Goal: Task Accomplishment & Management: Manage account settings

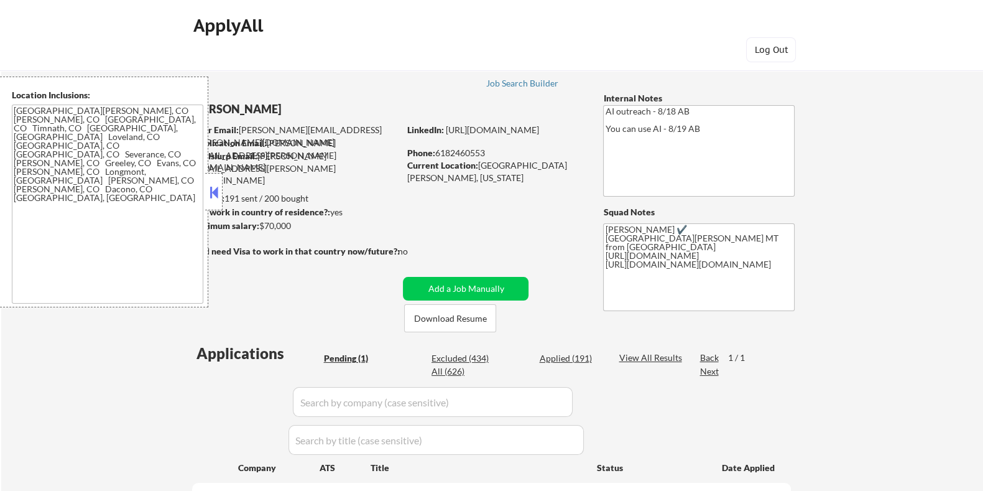
click at [212, 188] on button at bounding box center [214, 192] width 14 height 19
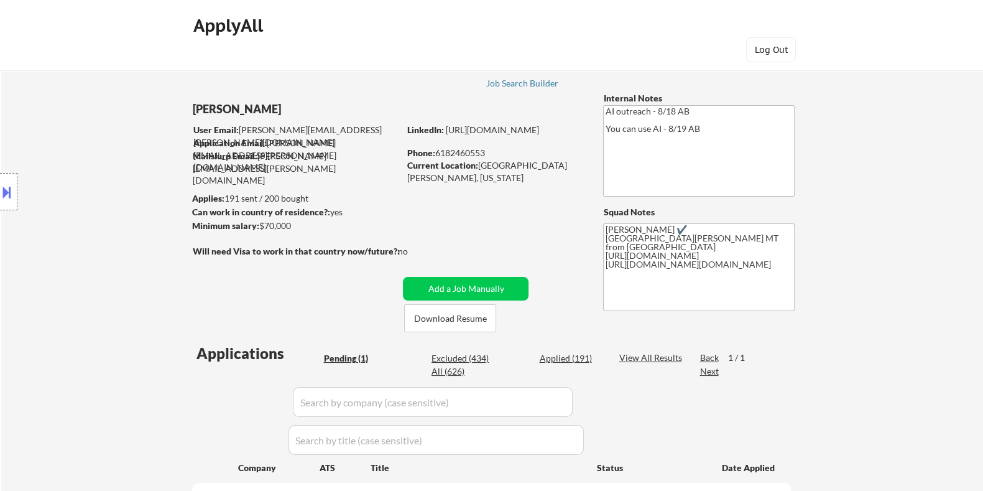
scroll to position [155, 0]
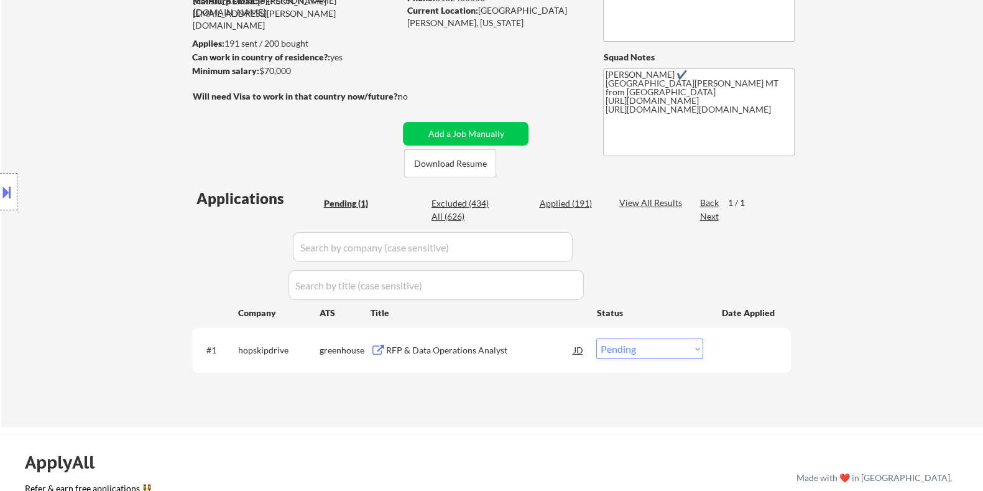
click at [451, 347] on div "RFP & Data Operations Analyst" at bounding box center [479, 350] width 188 height 12
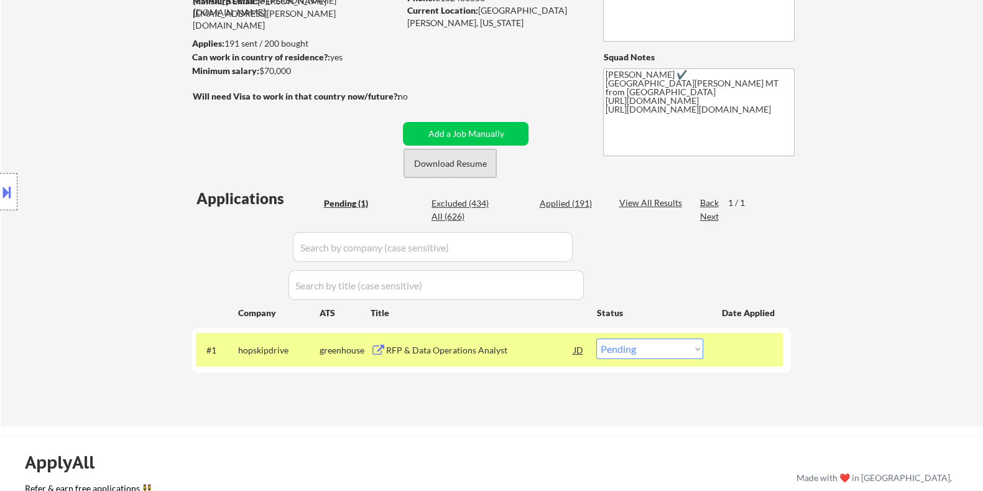
click at [478, 158] on button "Download Resume" at bounding box center [450, 163] width 92 height 28
drag, startPoint x: 308, startPoint y: 72, endPoint x: 260, endPoint y: 74, distance: 47.9
click at [260, 74] on div "Minimum salary: $70,000" at bounding box center [294, 71] width 207 height 12
copy div "$70,000"
click at [682, 353] on select "Choose an option... Pending Applied Excluded (Questions) Excluded (Expired) Exc…" at bounding box center [649, 348] width 107 height 21
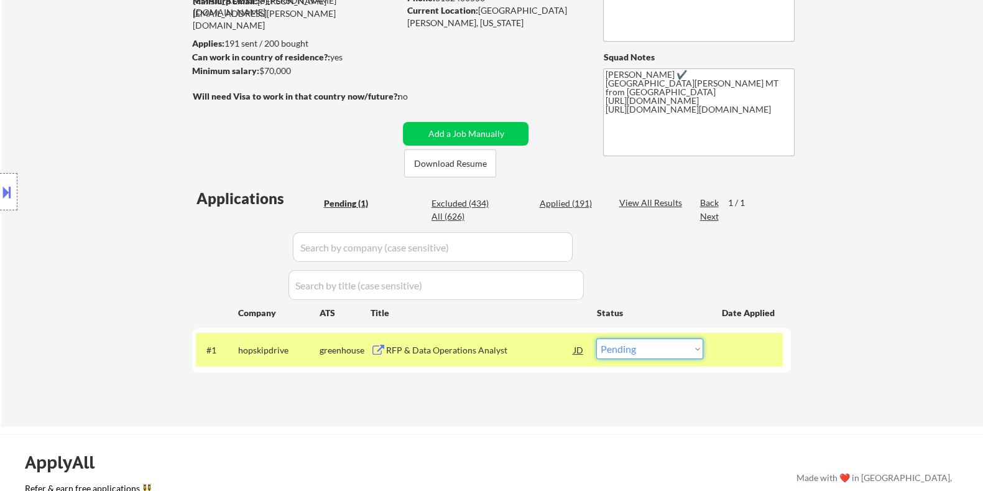
select select ""applied""
click at [596, 338] on select "Choose an option... Pending Applied Excluded (Questions) Excluded (Expired) Exc…" at bounding box center [649, 348] width 107 height 21
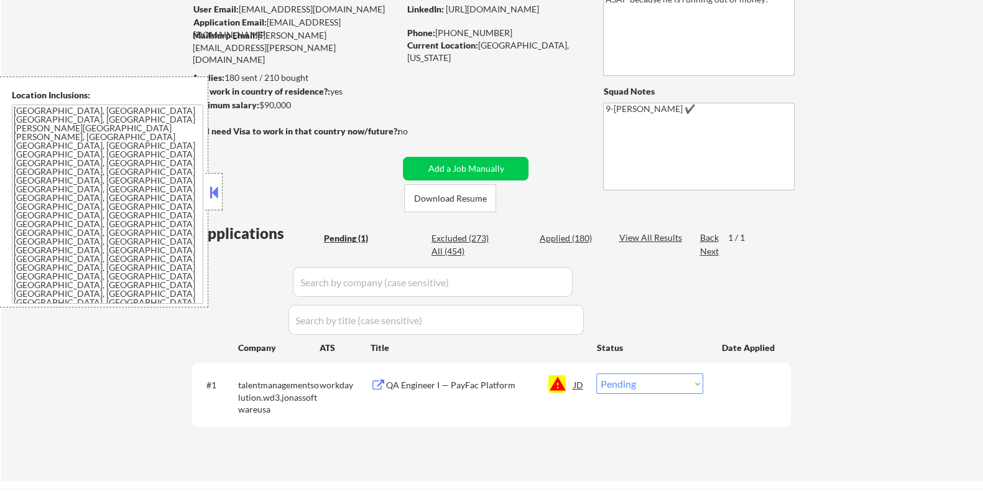
scroll to position [233, 0]
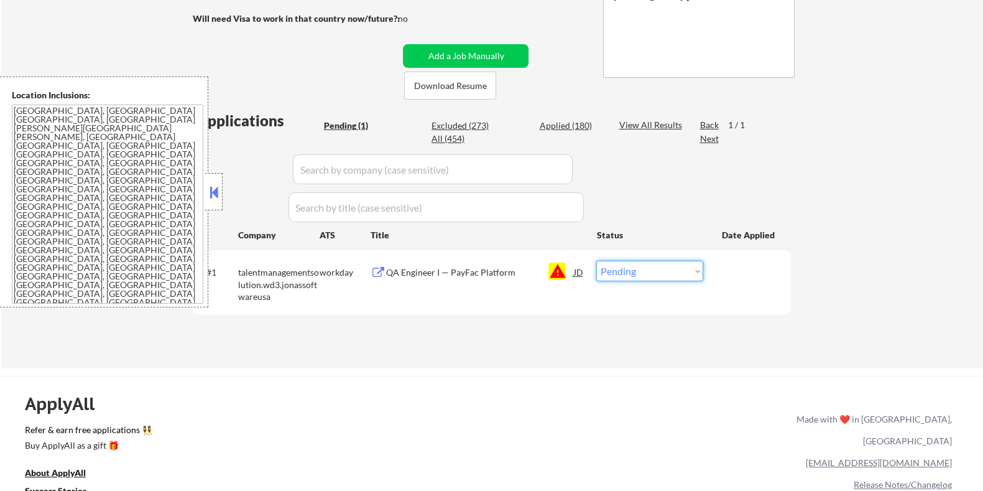
click at [637, 275] on select "Choose an option... Pending Applied Excluded (Questions) Excluded (Expired) Exc…" at bounding box center [649, 270] width 107 height 21
select select ""excluded__blocklist_""
click at [596, 260] on select "Choose an option... Pending Applied Excluded (Questions) Excluded (Expired) Exc…" at bounding box center [649, 270] width 107 height 21
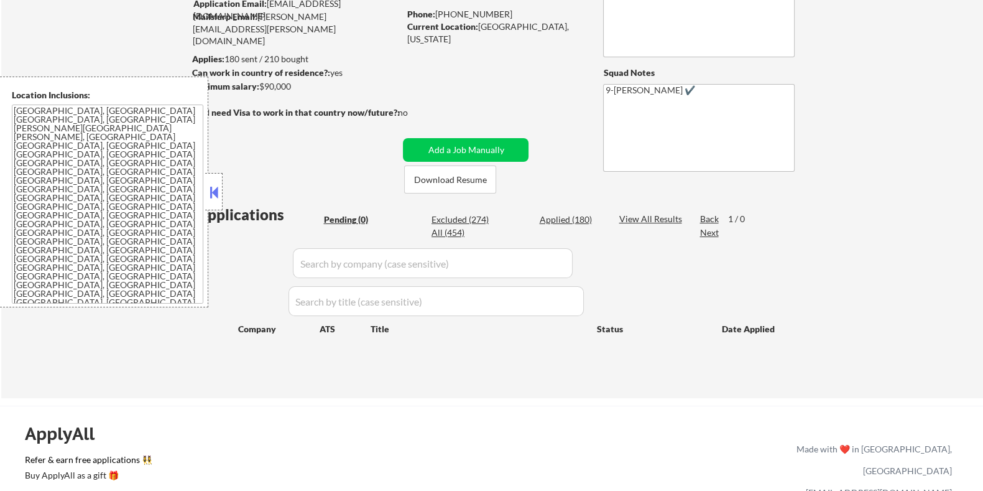
scroll to position [77, 0]
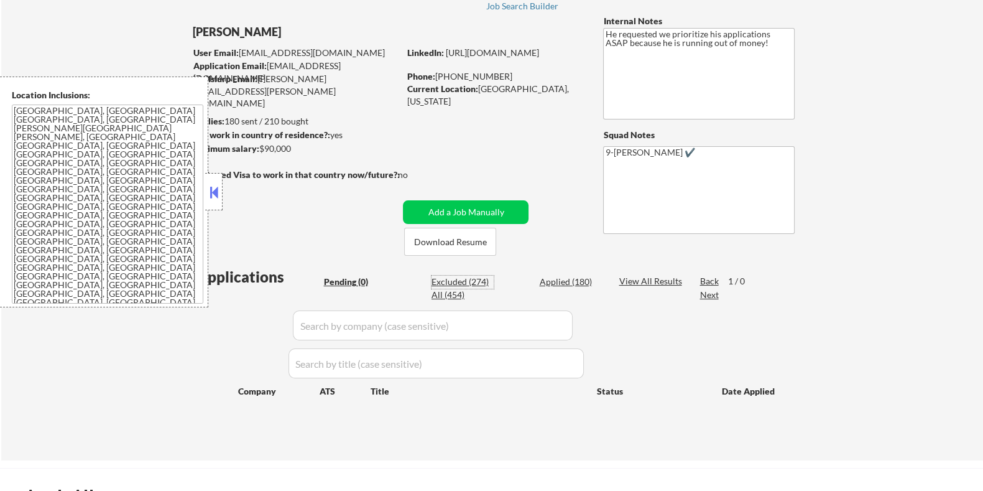
click at [466, 282] on div "Excluded (274)" at bounding box center [462, 281] width 62 height 12
select select ""excluded__location_""
select select ""excluded__bad_match_""
select select ""excluded__expired_""
select select ""excluded__location_""
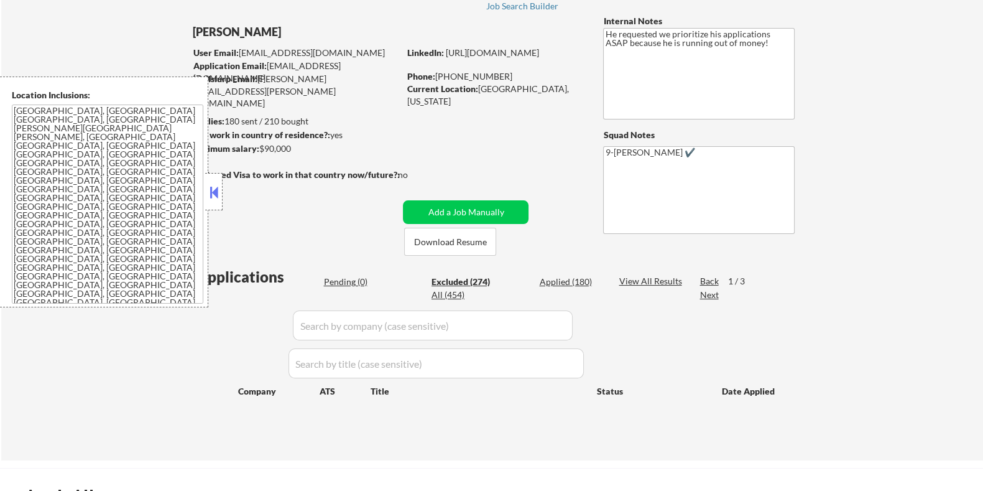
select select ""excluded__salary_""
select select ""excluded__location_""
select select ""excluded__expired_""
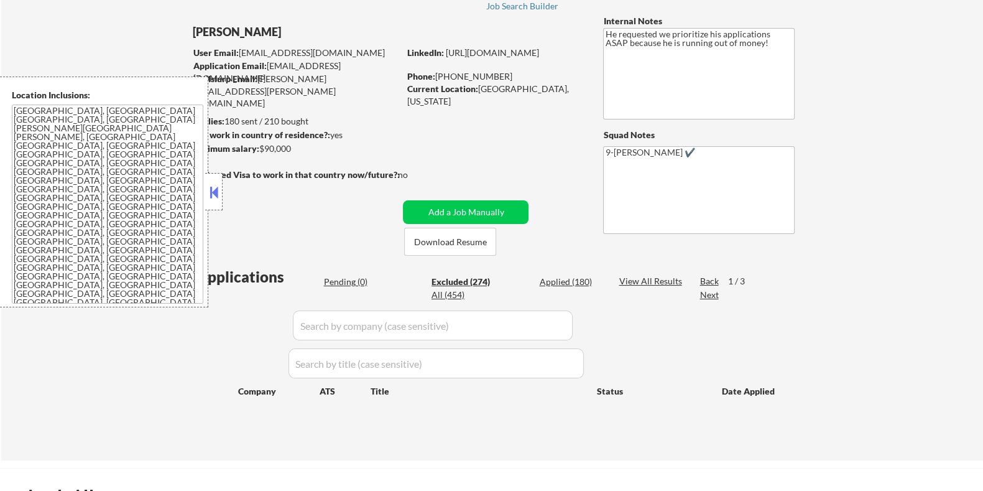
select select ""excluded__expired_""
select select ""excluded__other_""
select select ""excluded__location_""
select select ""excluded__bad_match_""
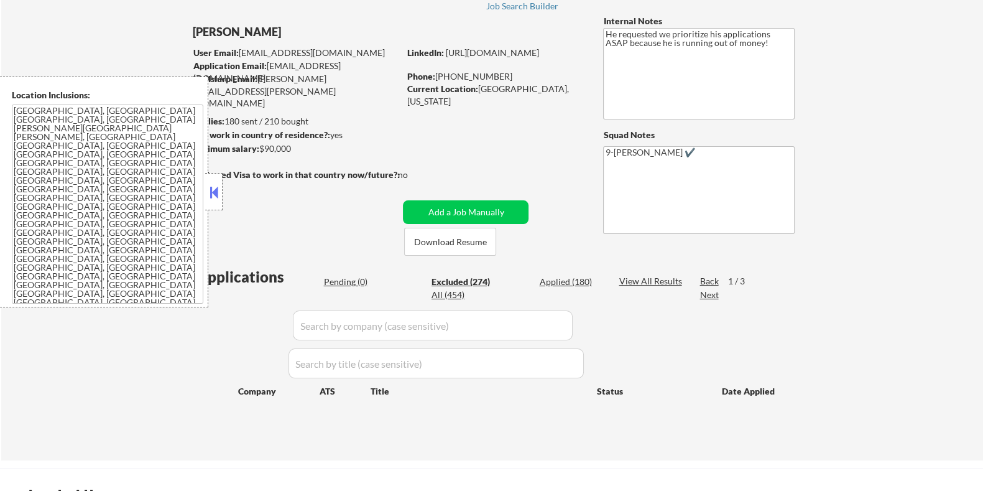
select select ""excluded__location_""
select select ""excluded__expired_""
select select ""excluded__location_""
select select ""excluded""
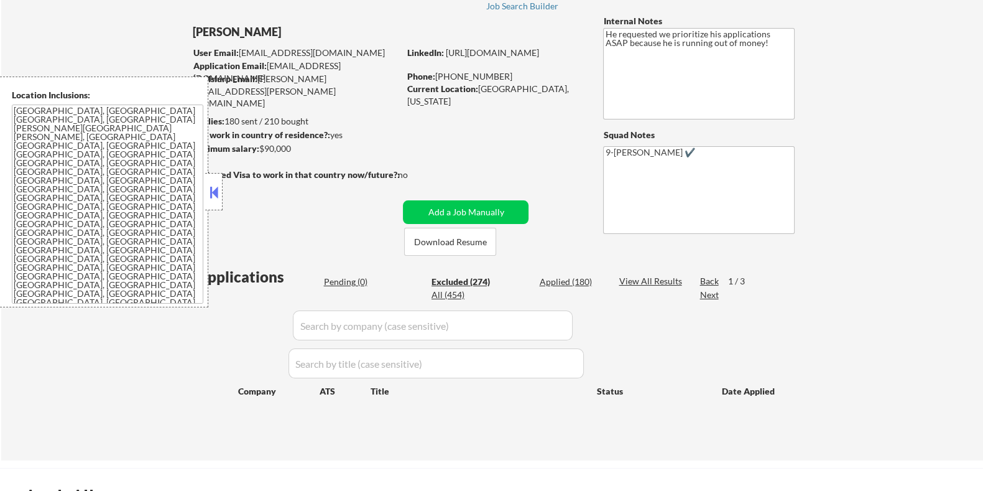
select select ""excluded__expired_""
select select ""excluded__location_""
select select ""excluded""
select select ""excluded__expired_""
select select ""excluded__location_""
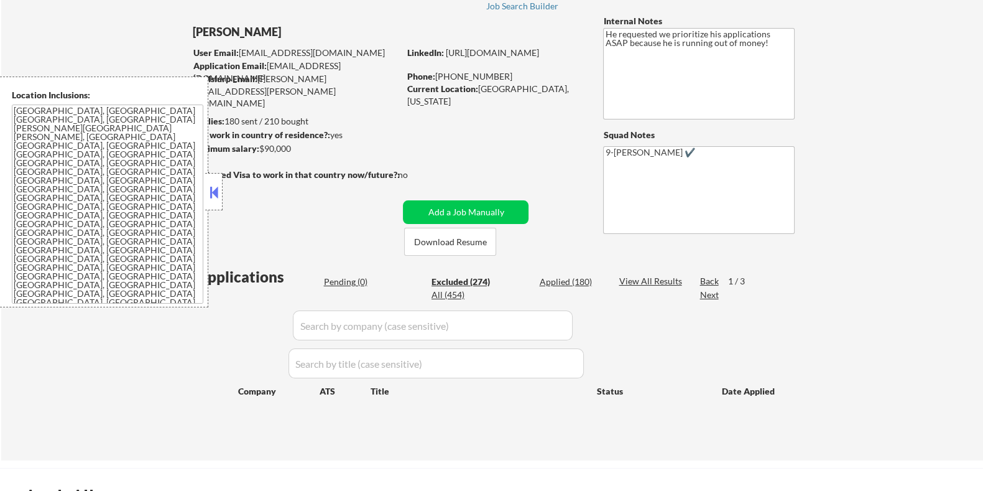
select select ""excluded__expired_""
select select ""excluded__bad_match_""
select select ""excluded__location_""
select select ""excluded__expired_""
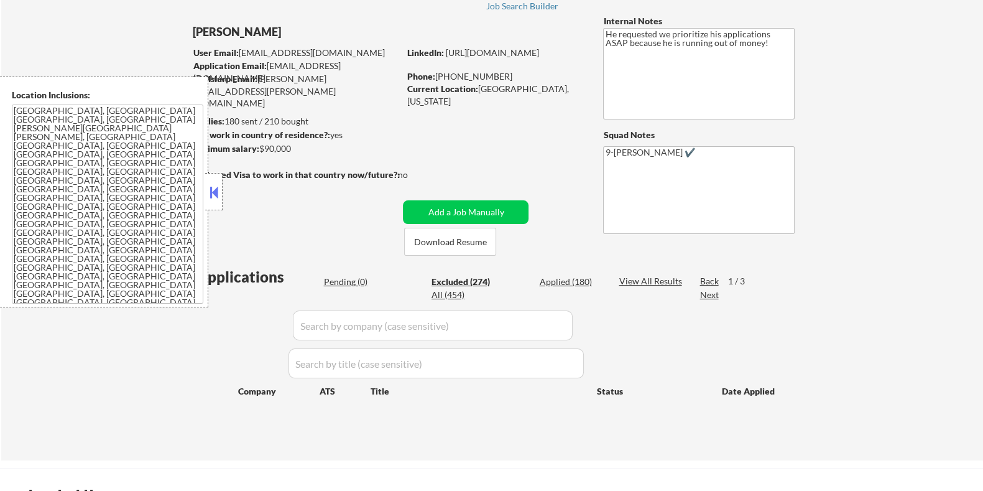
select select ""excluded__location_""
select select ""excluded__expired_""
select select ""excluded__location_""
select select ""excluded""
select select ""excluded__bad_match_""
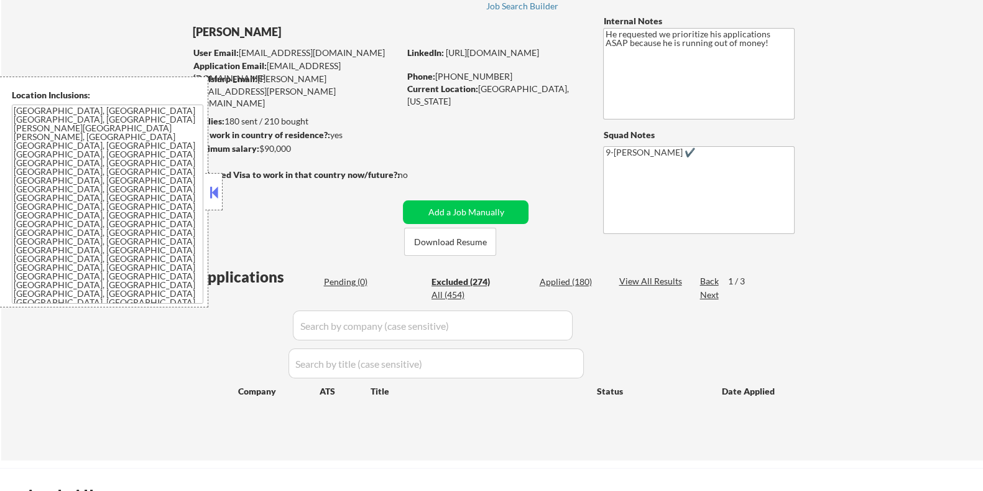
select select ""excluded__expired_""
select select ""excluded__location_""
select select ""excluded__expired_""
select select ""excluded""
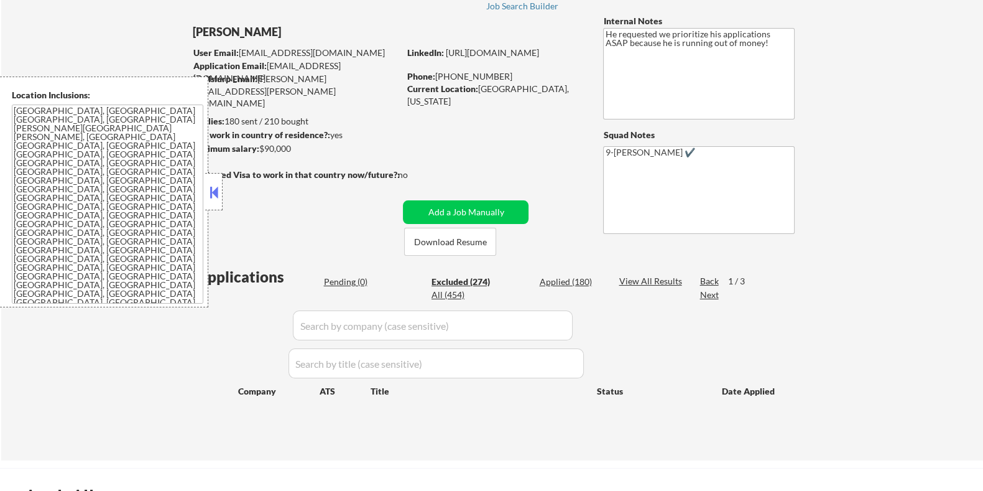
select select ""excluded__location_""
select select ""excluded__bad_match_""
select select ""excluded__expired_""
select select ""excluded__location_""
select select ""excluded__bad_match_""
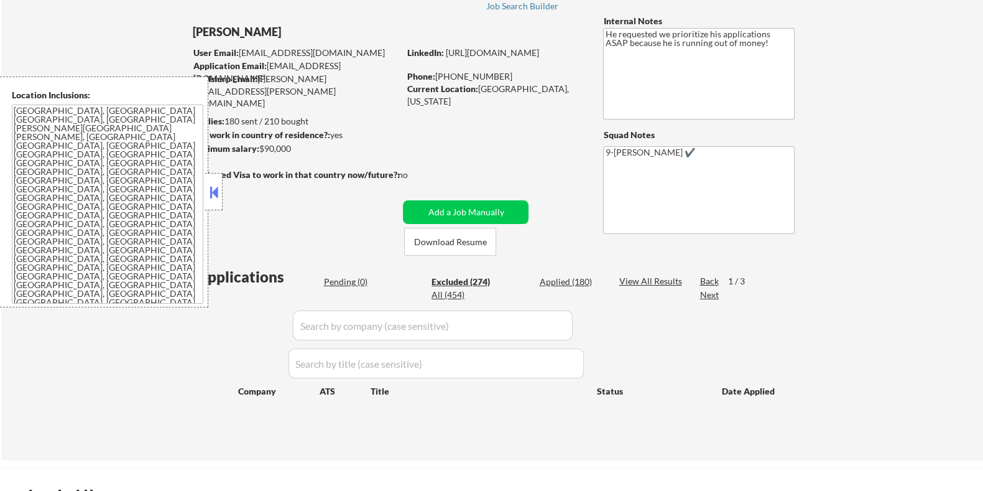
select select ""excluded__bad_match_""
select select ""excluded__expired_""
select select ""excluded__bad_match_""
select select ""excluded__expired_""
select select ""excluded__location_""
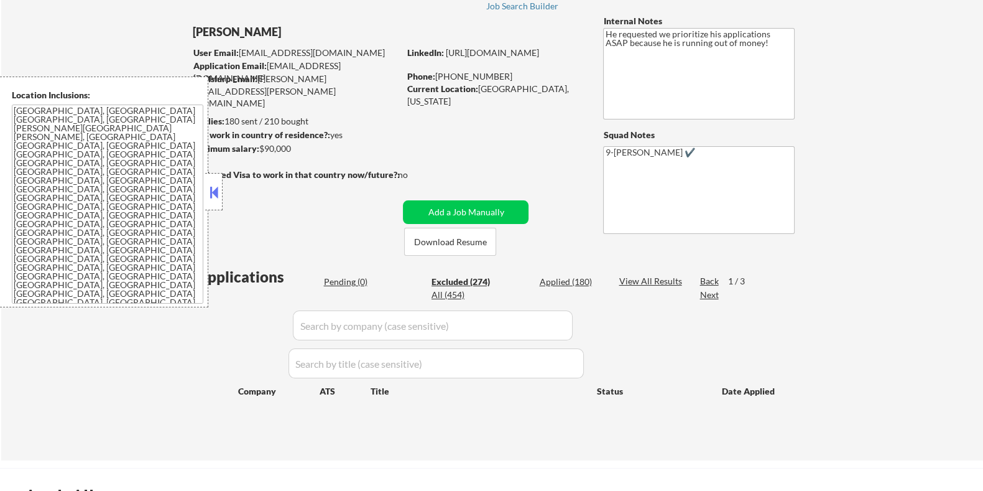
select select ""excluded__expired_""
select select ""excluded""
select select ""excluded__salary_""
select select ""excluded__other_""
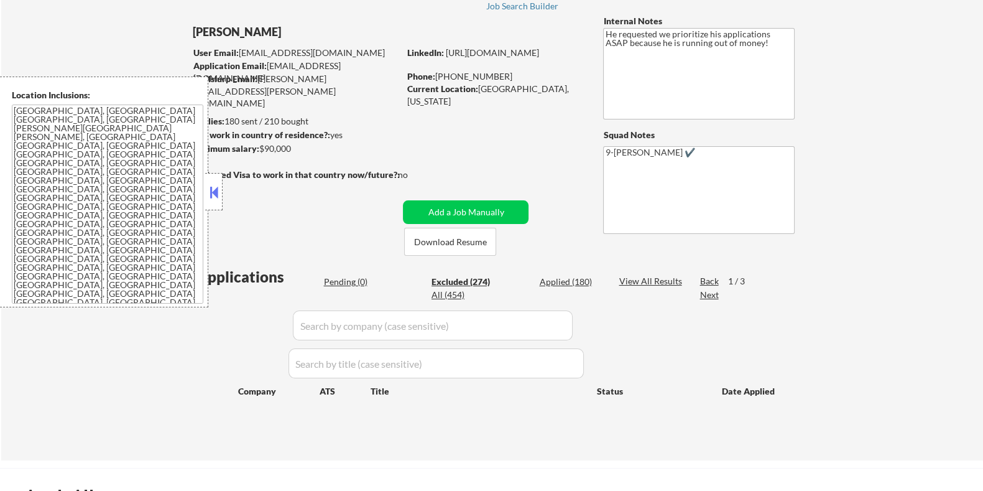
select select ""excluded""
select select ""excluded__bad_match_""
select select ""excluded__expired_""
select select ""excluded__bad_match_""
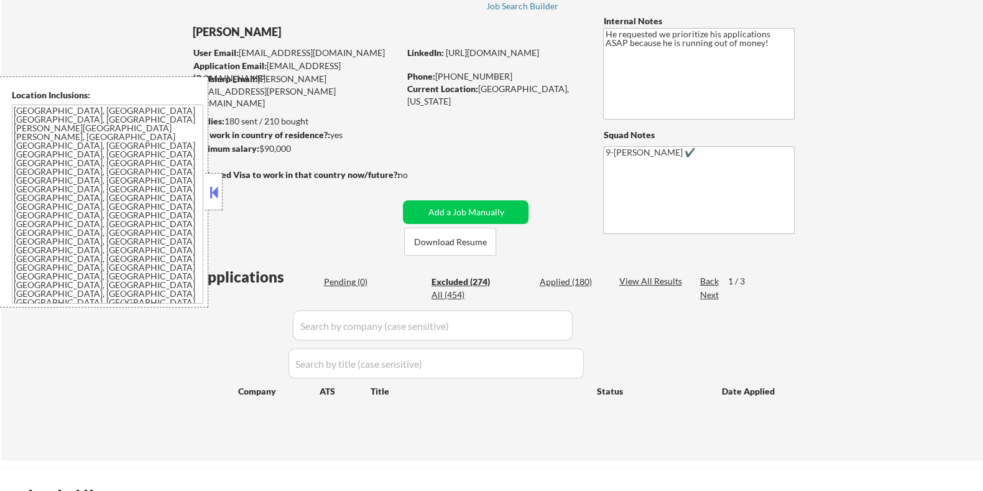
select select ""excluded""
select select ""excluded__other_""
select select ""excluded""
select select ""excluded__location_""
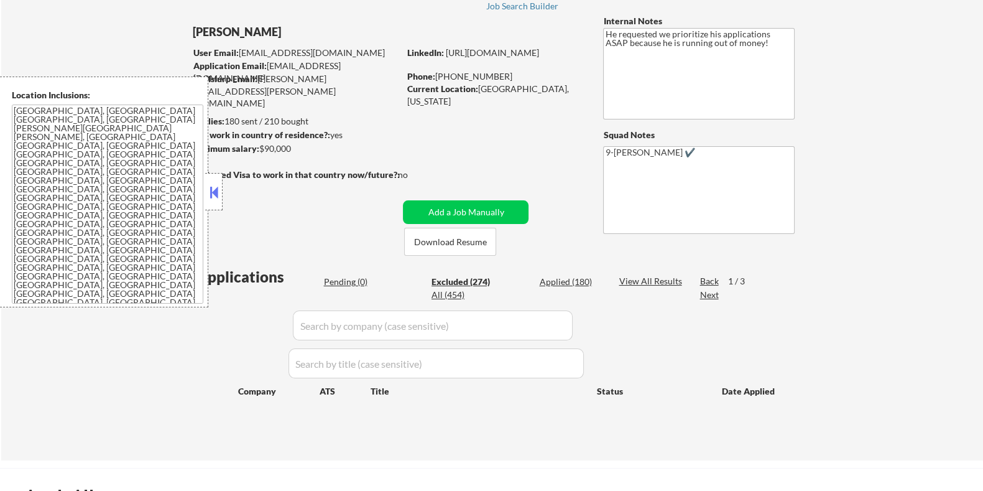
select select ""excluded__location_""
select select ""excluded""
select select ""excluded__expired_""
select select ""excluded""
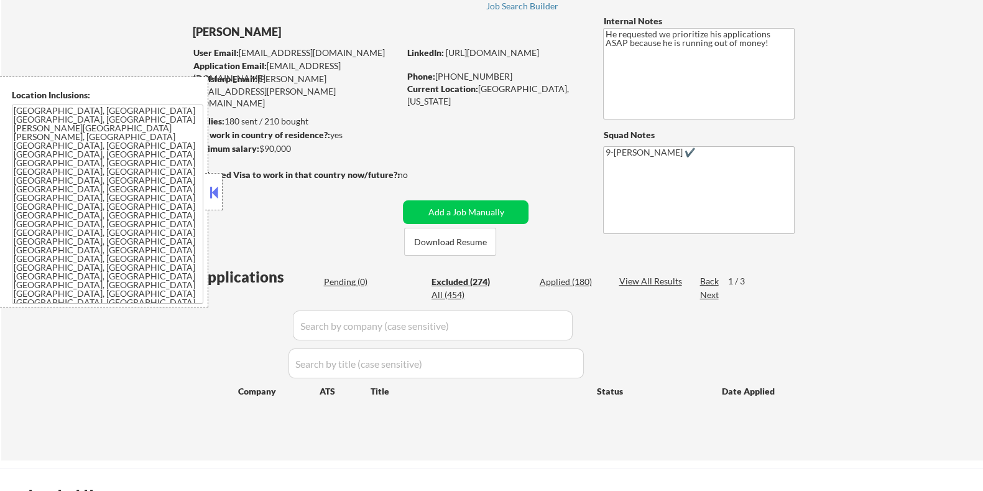
select select ""excluded__bad_match_""
select select ""excluded__expired_""
select select ""excluded__bad_match_""
select select ""excluded__expired_""
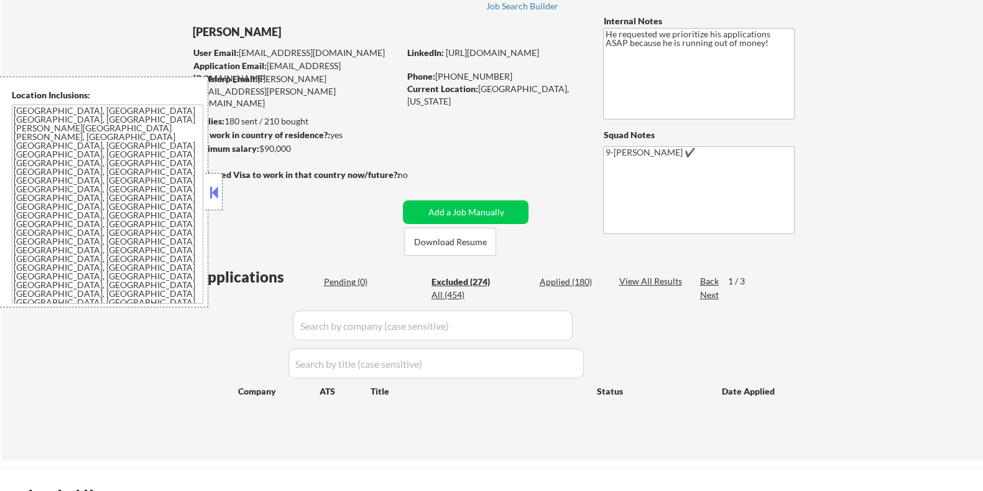
select select ""excluded__expired_""
select select ""excluded__location_""
select select ""excluded""
select select ""excluded__location_""
select select ""excluded""
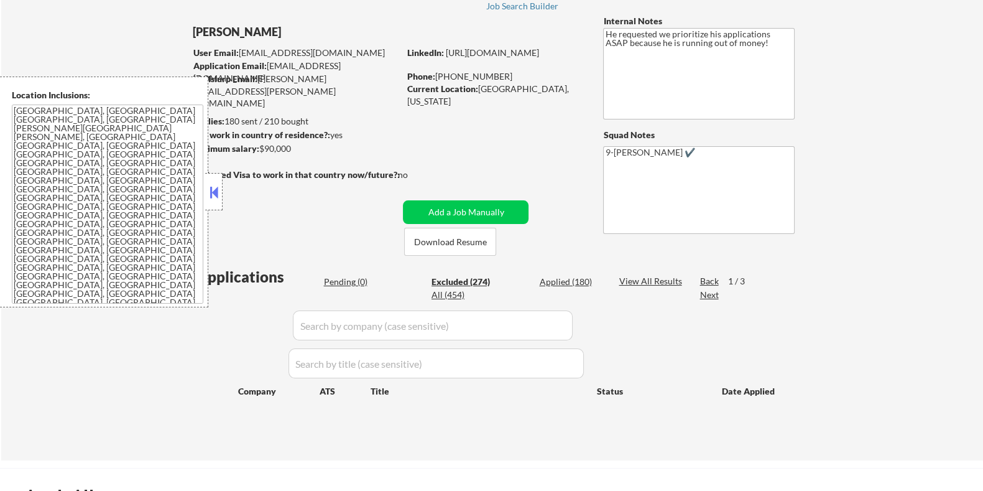
select select ""excluded__expired_""
select select ""excluded__location_""
select select ""excluded__expired_""
select select ""excluded__bad_match_""
select select ""excluded__location_""
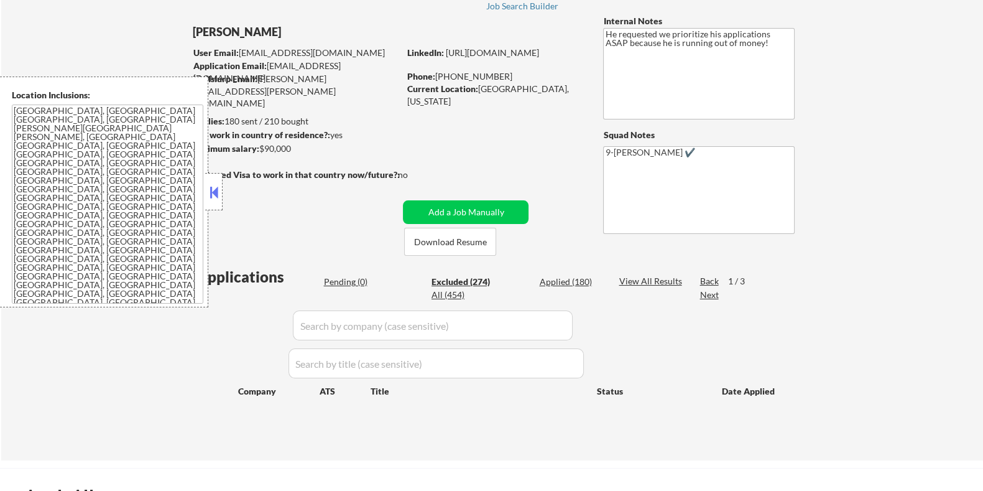
select select ""excluded__bad_match_""
select select ""excluded""
select select ""excluded__location_""
select select ""excluded__expired_""
select select ""excluded__bad_match_""
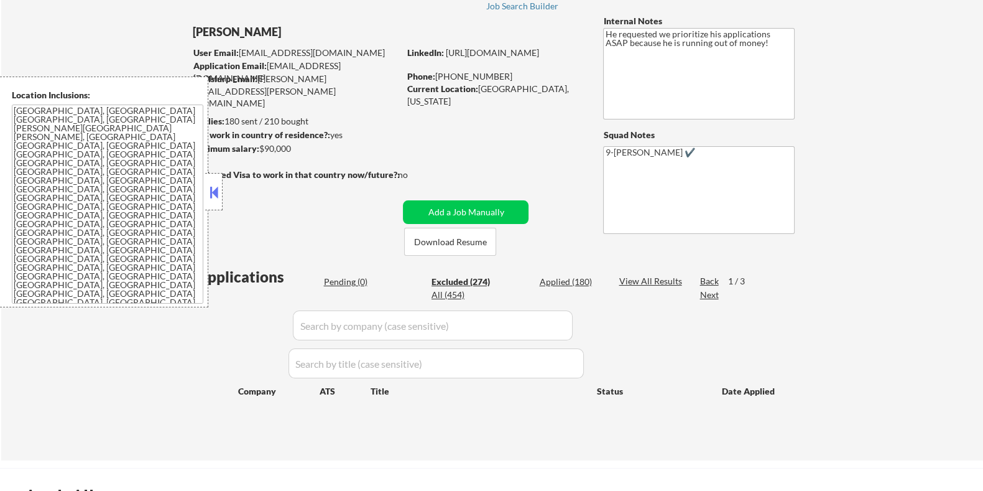
select select ""excluded__bad_match_""
select select ""excluded__expired_""
select select ""excluded__bad_match_""
select select ""excluded__expired_""
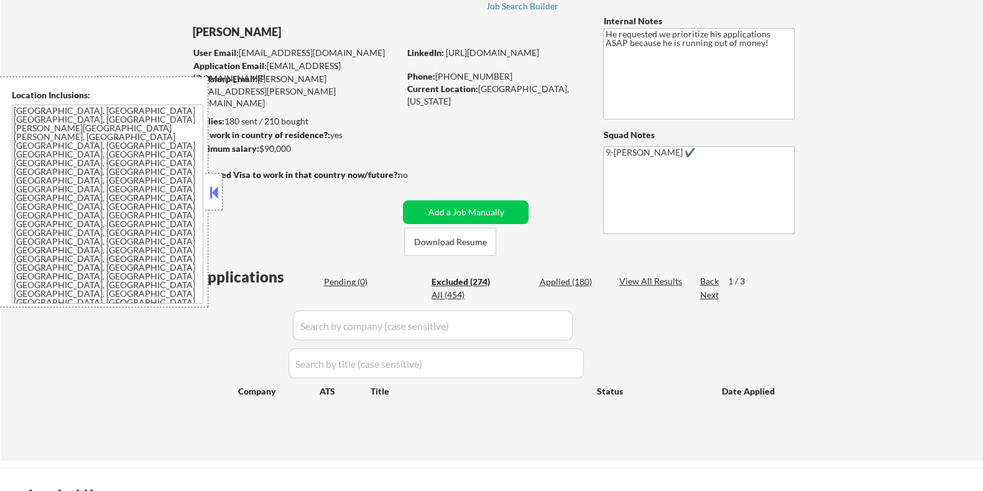
select select ""excluded""
select select ""excluded__expired_""
select select ""excluded__bad_match_""
select select ""excluded__expired_""
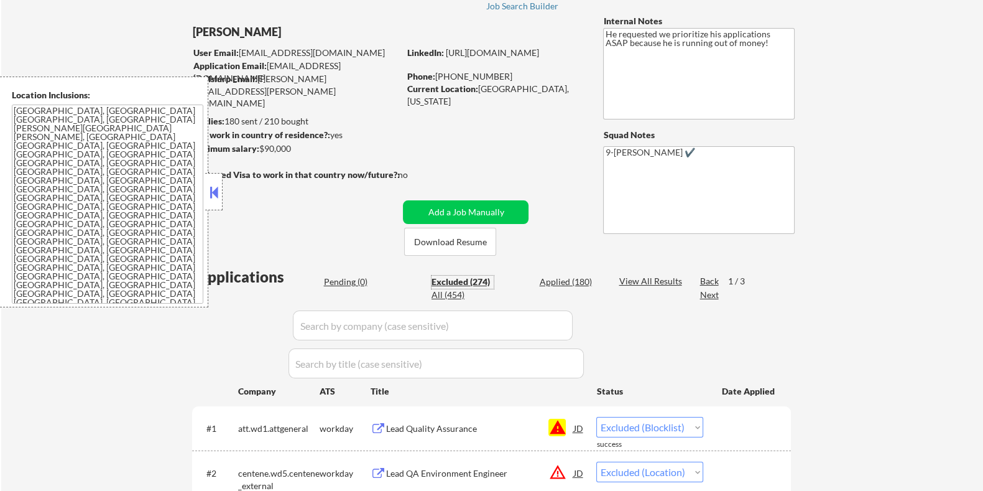
click at [436, 277] on div "Excluded (274)" at bounding box center [462, 281] width 62 height 12
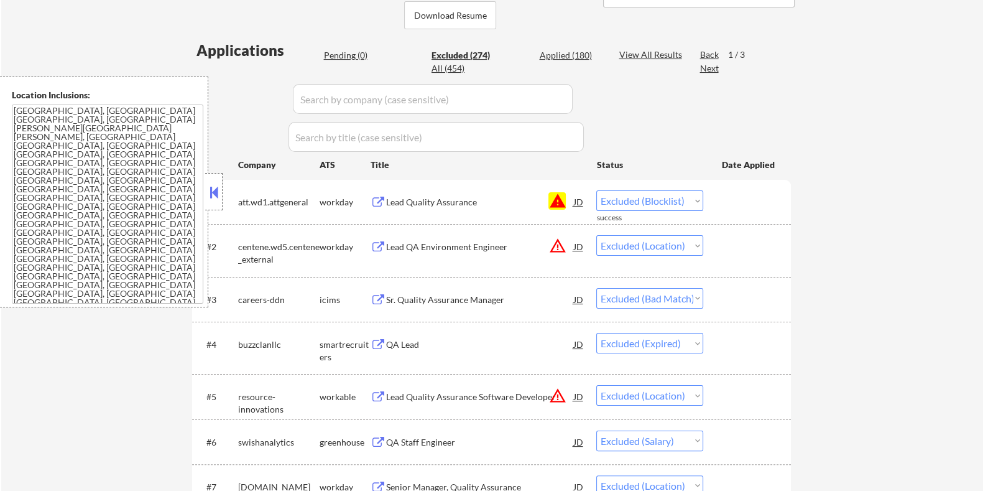
scroll to position [310, 0]
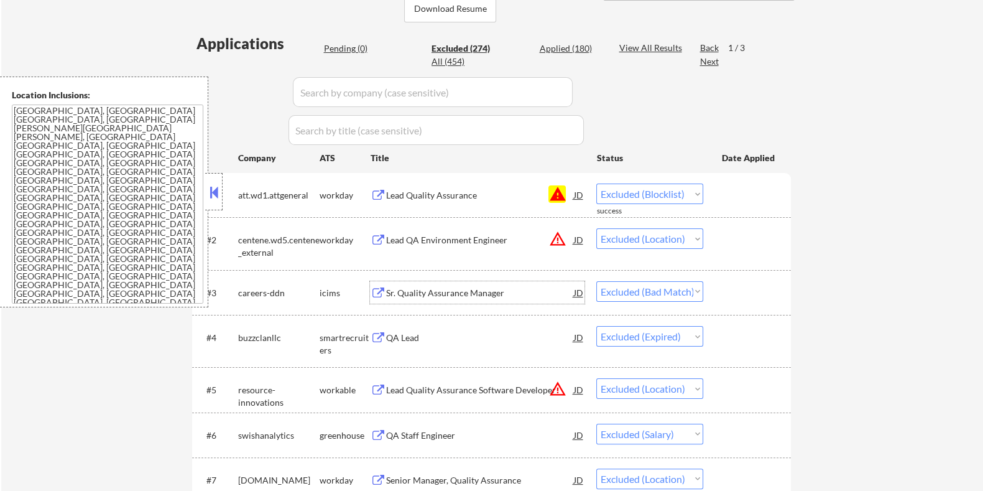
click at [432, 292] on div "Sr. Quality Assurance Manager" at bounding box center [479, 293] width 188 height 12
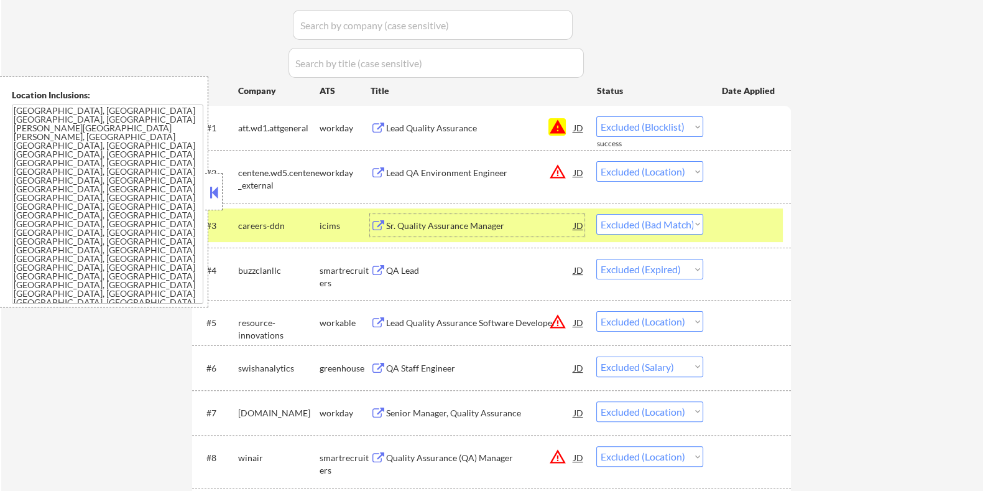
scroll to position [389, 0]
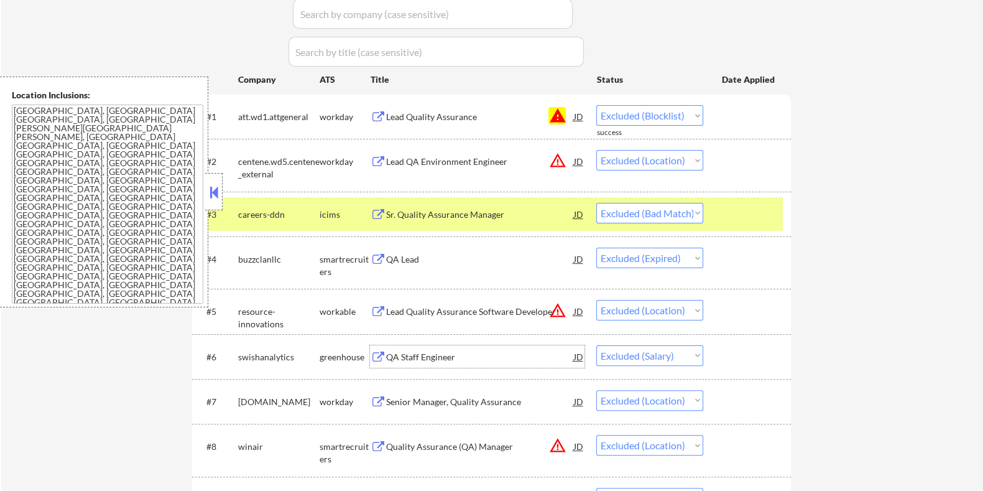
click at [443, 356] on div "QA Staff Engineer" at bounding box center [479, 357] width 188 height 12
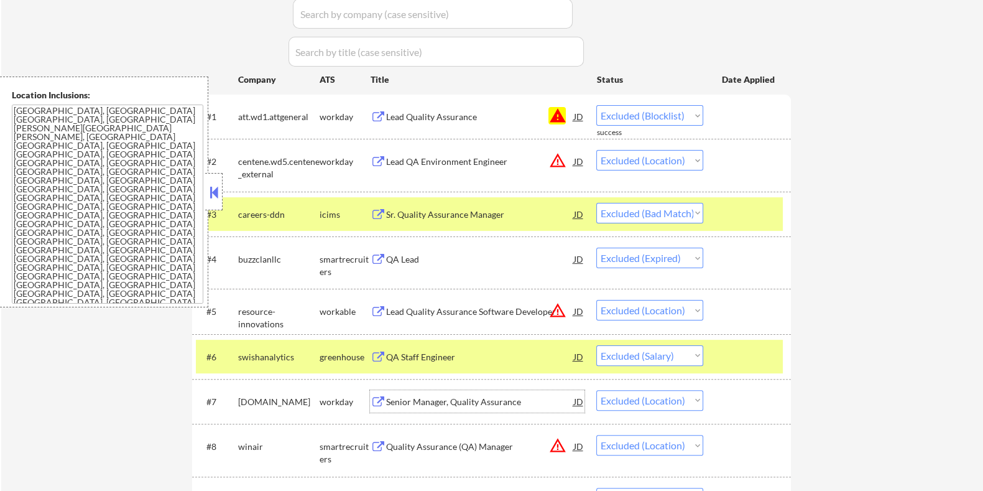
click at [476, 397] on div "Senior Manager, Quality Assurance" at bounding box center [479, 401] width 188 height 12
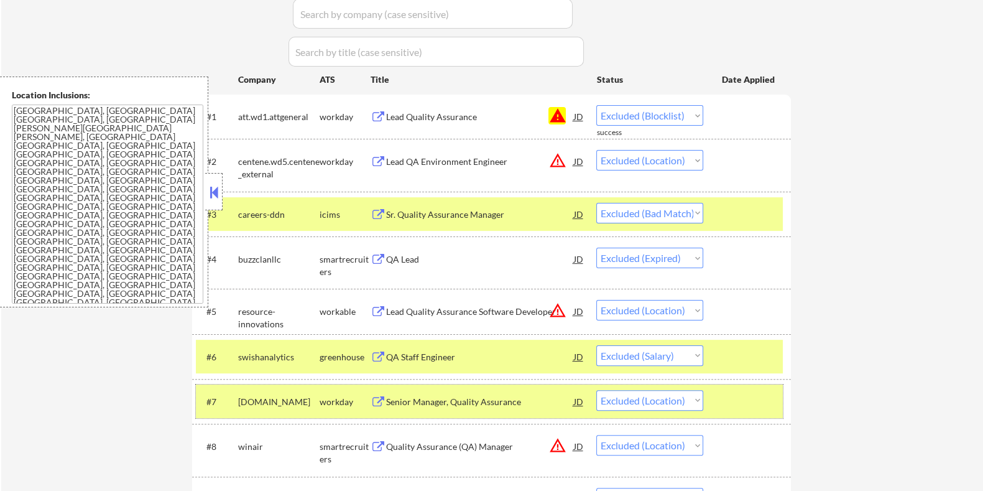
click at [737, 396] on div at bounding box center [748, 401] width 55 height 22
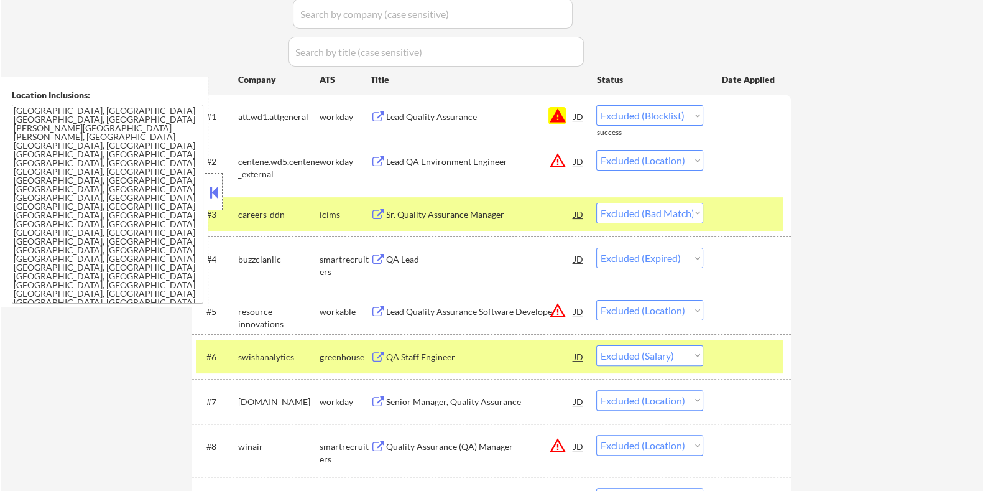
click at [740, 357] on div at bounding box center [748, 356] width 55 height 22
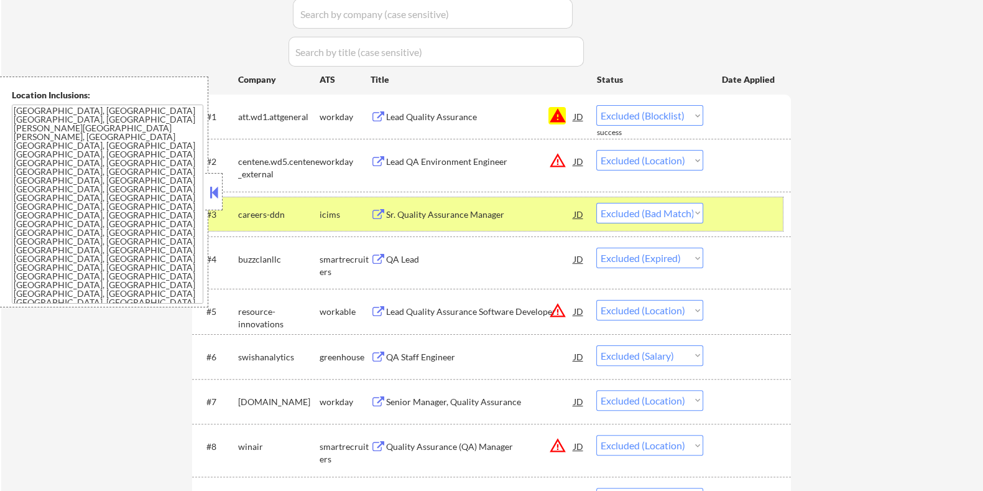
click at [732, 210] on div at bounding box center [748, 214] width 55 height 22
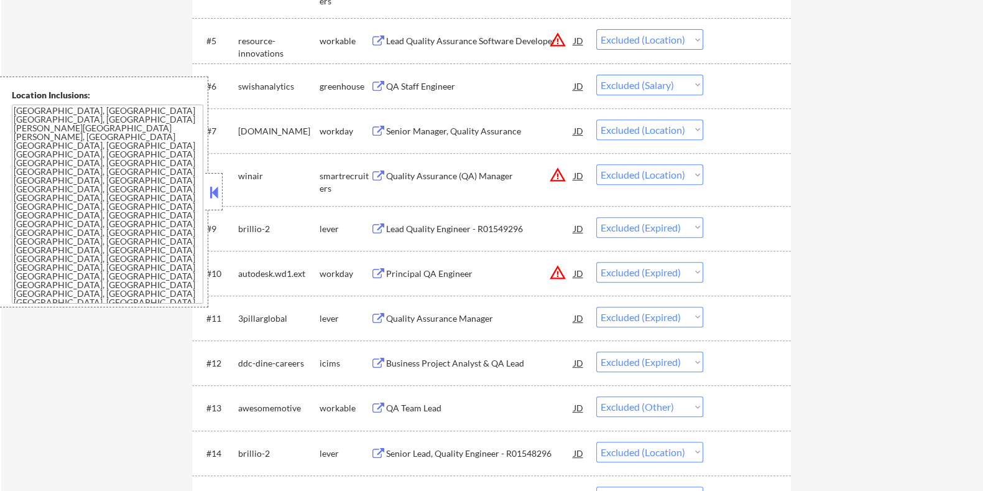
scroll to position [699, 0]
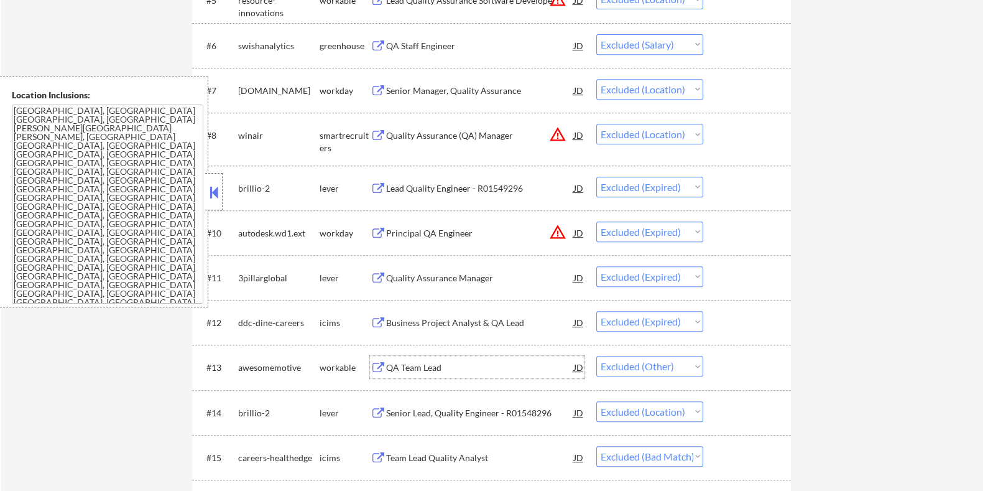
click at [448, 366] on div "QA Team Lead" at bounding box center [479, 367] width 188 height 12
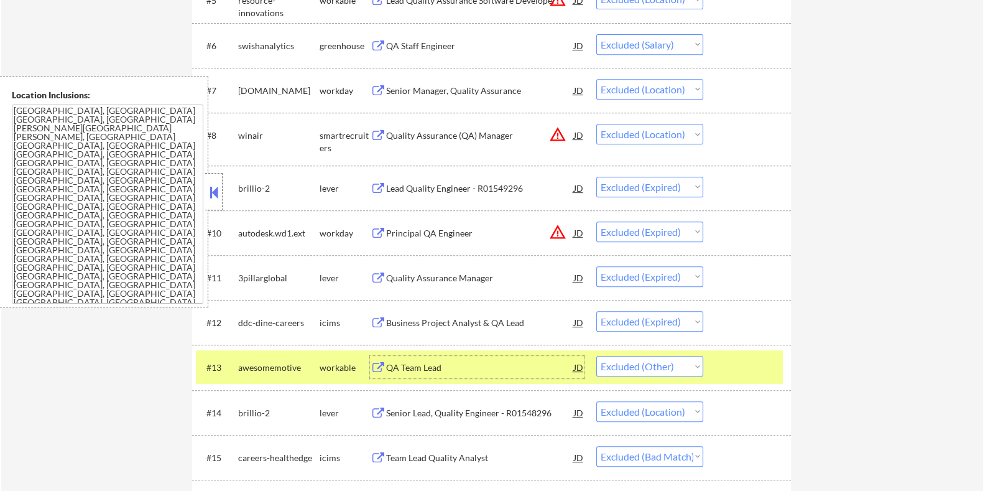
click at [730, 379] on div "#13 awesomemotive workable QA Team Lead JD Choose an option... Pending Applied …" at bounding box center [489, 367] width 587 height 34
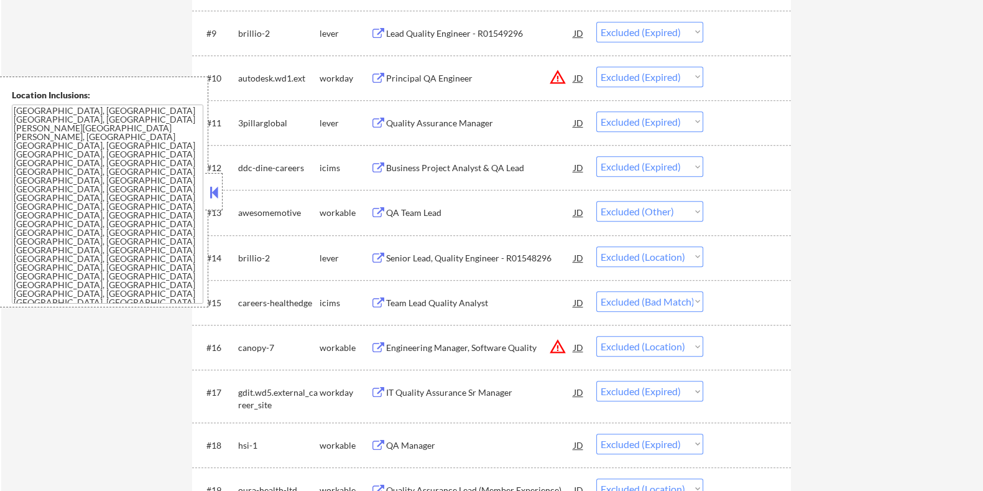
scroll to position [855, 0]
click at [449, 303] on div "Team Lead Quality Analyst" at bounding box center [479, 302] width 188 height 12
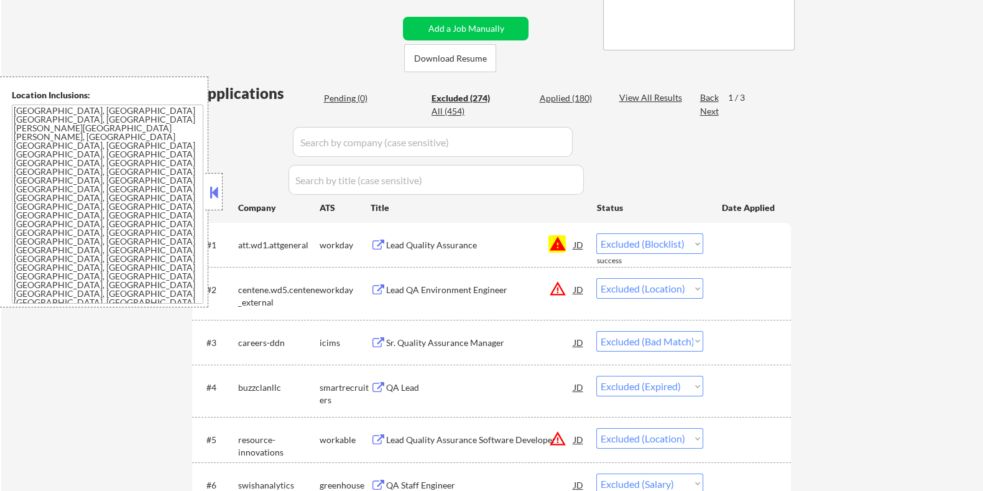
scroll to position [208, 0]
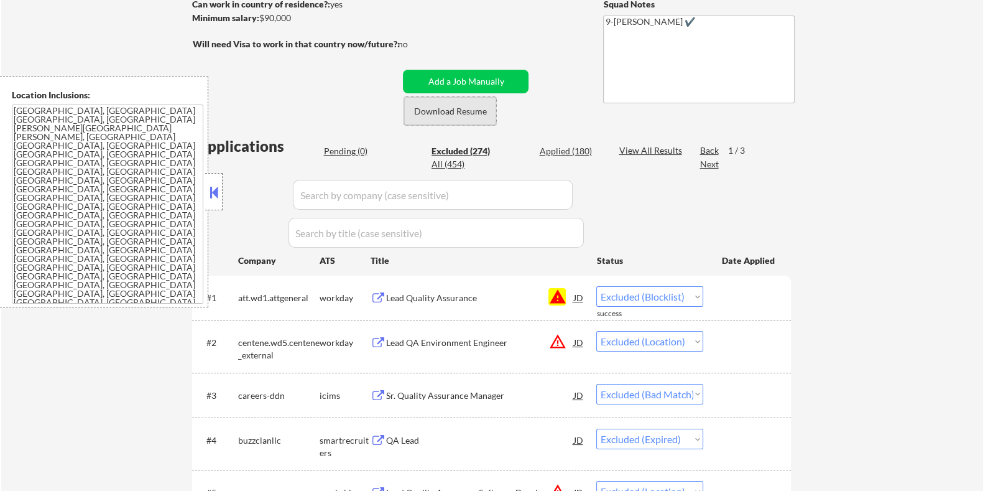
click at [478, 109] on button "Download Resume" at bounding box center [450, 111] width 92 height 28
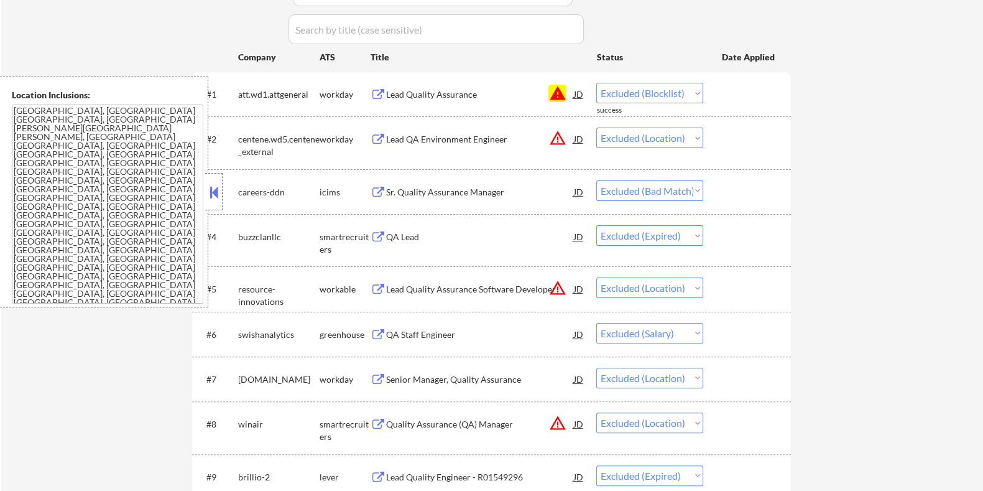
scroll to position [441, 0]
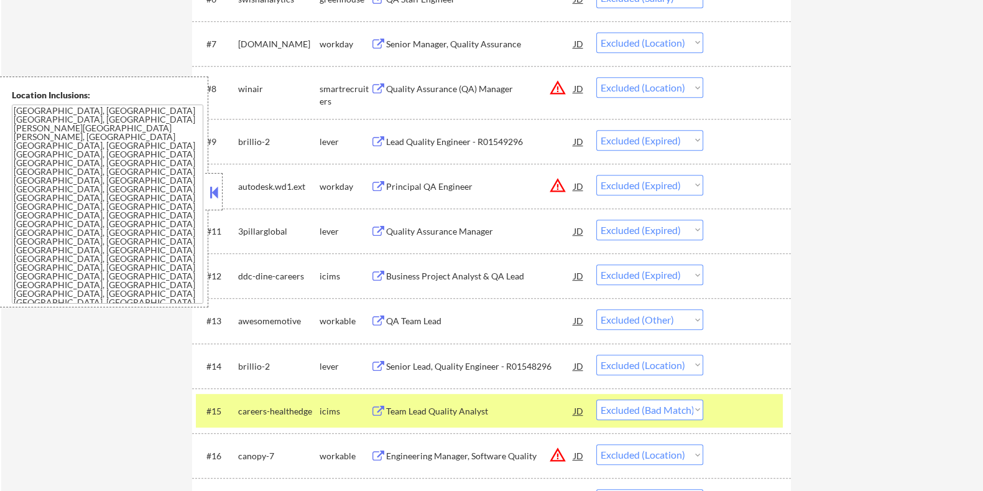
scroll to position [829, 0]
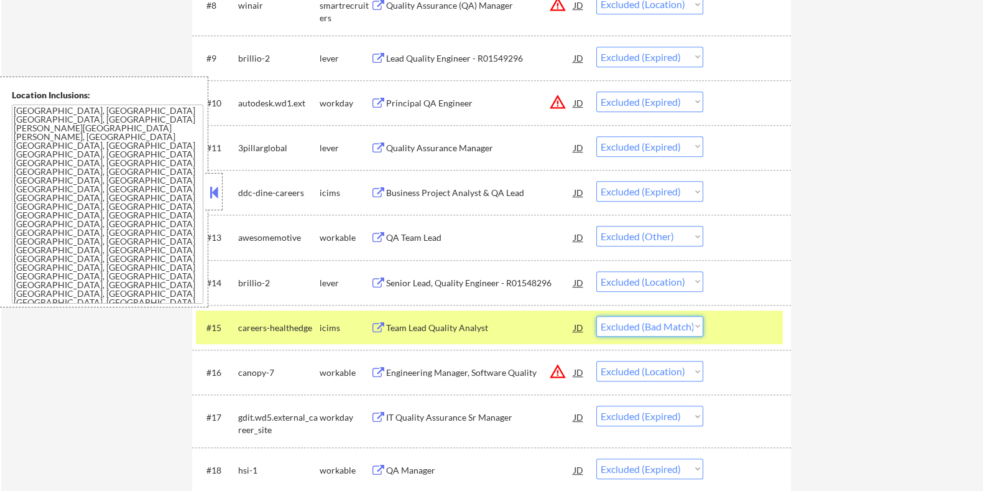
click at [670, 328] on select "Choose an option... Pending Applied Excluded (Questions) Excluded (Expired) Exc…" at bounding box center [649, 326] width 107 height 21
click at [596, 316] on select "Choose an option... Pending Applied Excluded (Questions) Excluded (Expired) Exc…" at bounding box center [649, 326] width 107 height 21
select select ""excluded__location_""
select select ""excluded__expired_""
select select ""excluded__location_""
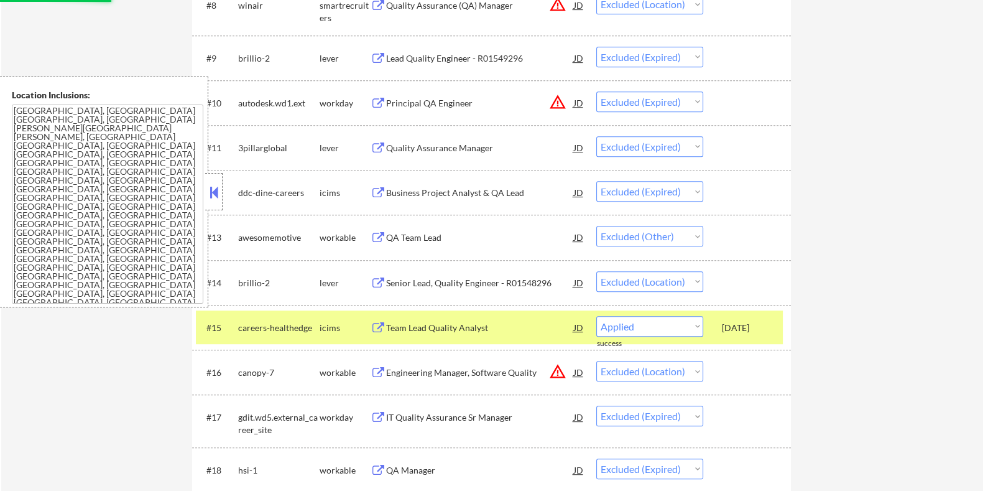
select select ""excluded""
select select ""excluded__expired_""
select select ""excluded__location_""
select select ""excluded""
select select ""excluded__expired_""
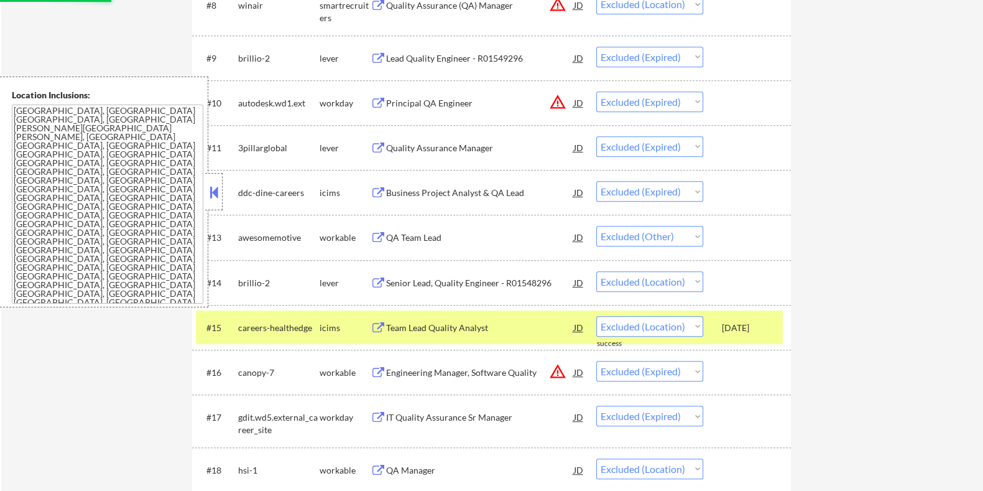
select select ""excluded__location_""
select select ""excluded__expired_""
select select ""excluded__bad_match_""
select select ""excluded__location_""
select select ""excluded__expired_""
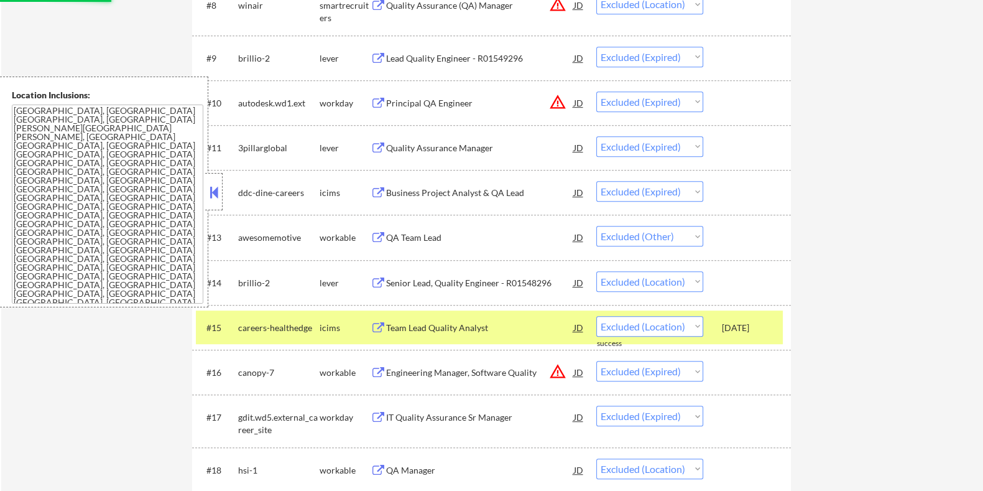
select select ""excluded__location_""
select select ""excluded__expired_""
select select ""excluded__location_""
select select ""excluded""
select select ""excluded__bad_match_""
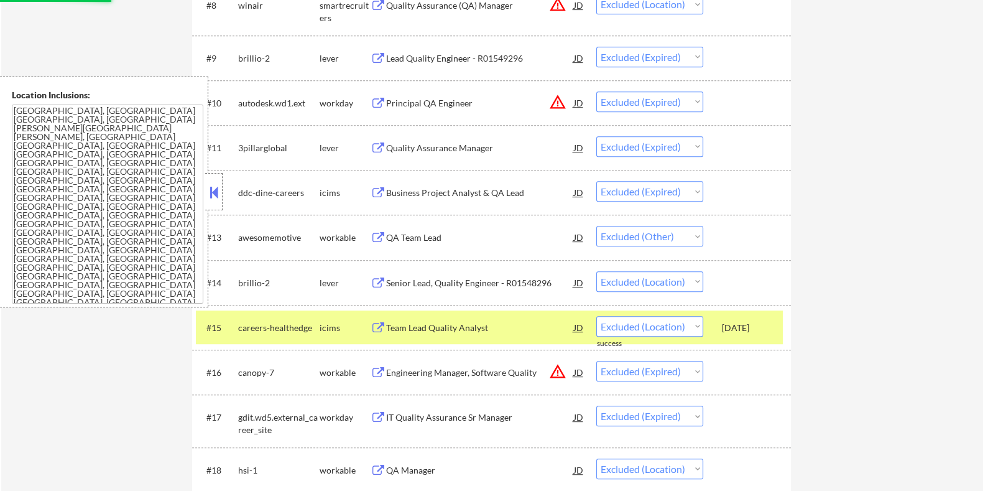
select select ""excluded__expired_""
select select ""excluded__location_""
select select ""excluded__expired_""
select select ""excluded""
select select ""excluded__location_""
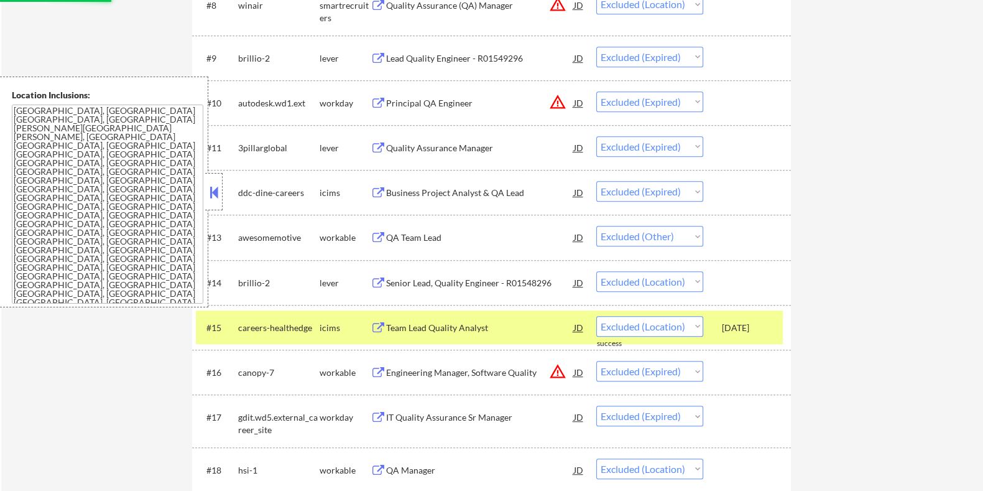
select select ""excluded__bad_match_""
select select ""excluded__expired_""
select select ""excluded__location_""
select select ""excluded__bad_match_""
select select ""excluded__expired_""
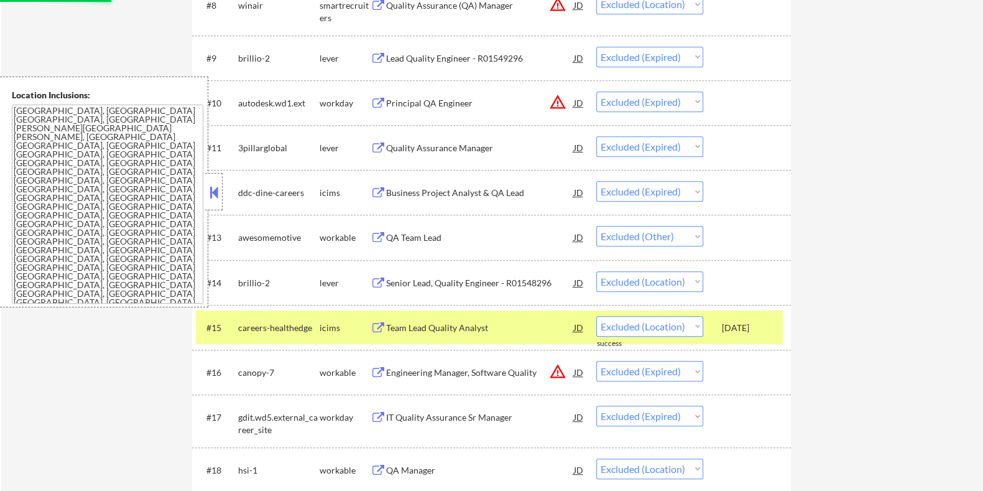
select select ""excluded__bad_match_""
select select ""excluded__expired_""
select select ""excluded__location_""
select select ""excluded__expired_""
select select ""excluded""
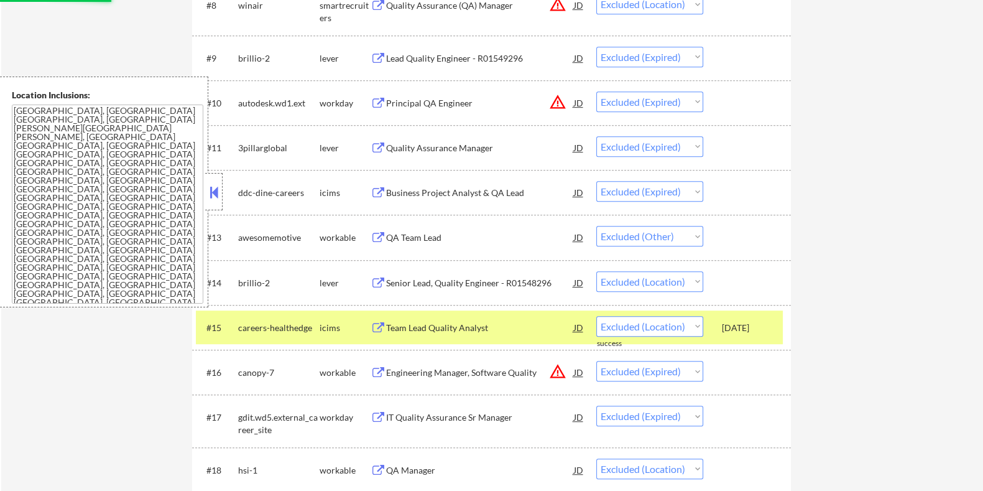
select select ""excluded__salary_""
select select ""excluded__other_""
select select ""excluded""
select select ""excluded__bad_match_""
select select ""excluded__expired_""
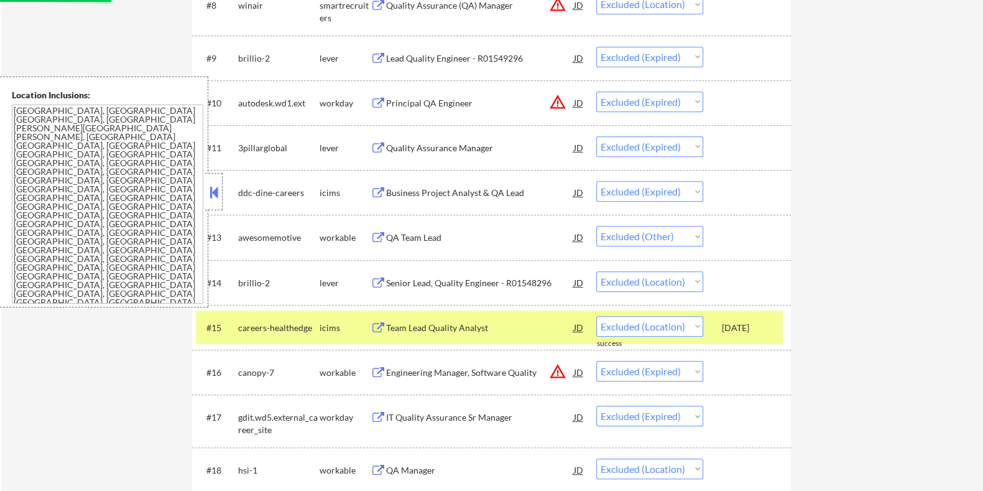
select select ""excluded__bad_match_""
select select ""excluded""
select select ""excluded__other_""
select select ""excluded""
select select ""excluded__location_""
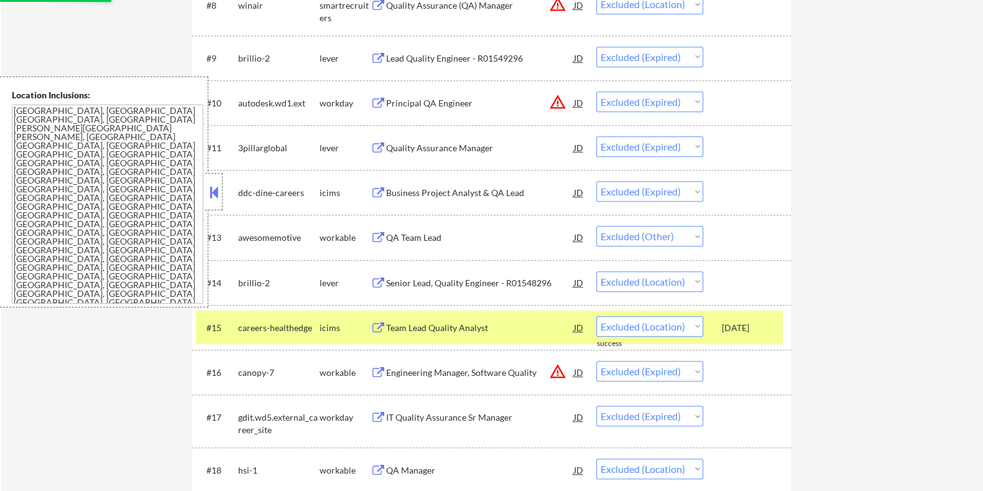
select select ""excluded""
select select ""excluded__expired_""
select select ""excluded""
select select ""excluded__bad_match_""
select select ""excluded__expired_""
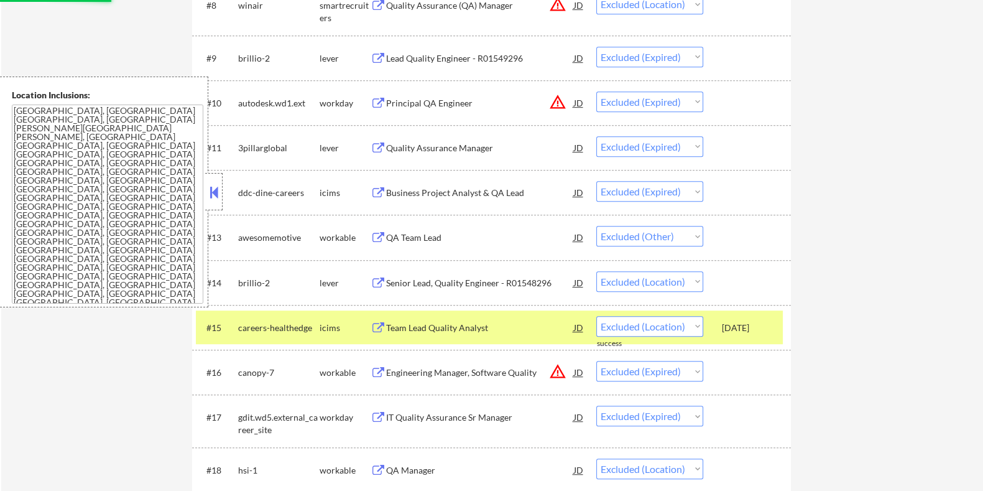
select select ""excluded__bad_match_""
select select ""excluded__expired_""
select select ""excluded__location_""
select select ""excluded""
select select ""excluded__location_""
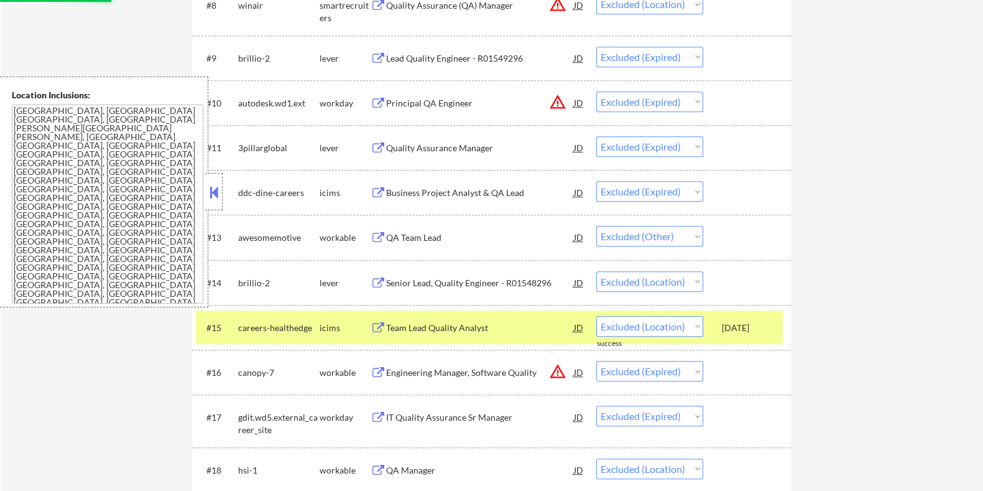
select select ""excluded""
select select ""excluded__expired_""
select select ""excluded__location_""
select select ""excluded__expired_""
select select ""excluded__bad_match_""
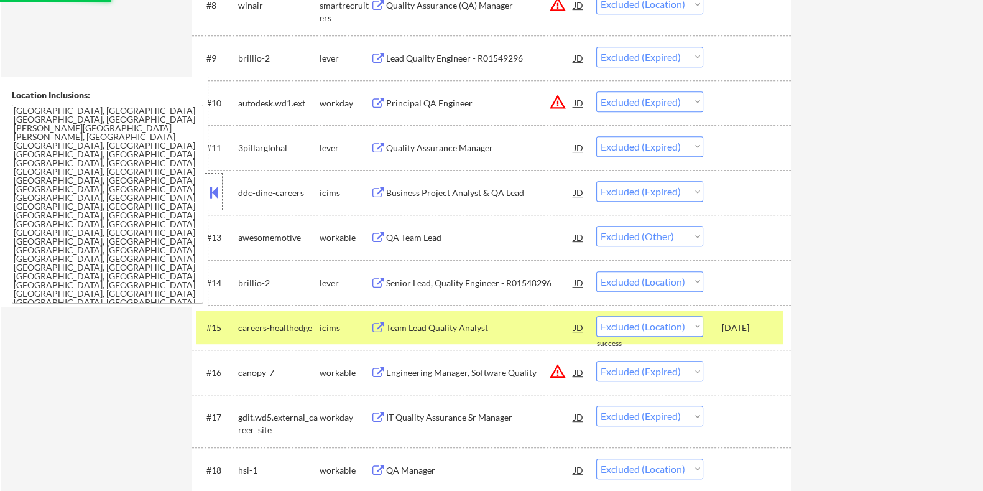
select select ""excluded__location_""
select select ""excluded__bad_match_""
select select ""excluded""
select select ""excluded__location_""
select select ""excluded__expired_""
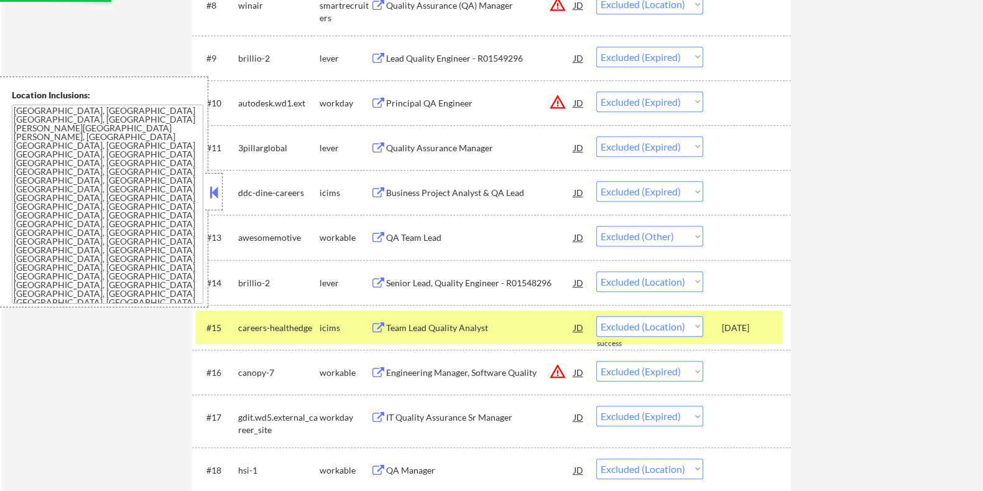
select select ""excluded__bad_match_""
select select ""excluded__expired_""
select select ""excluded__bad_match_""
select select ""excluded__expired_""
select select ""excluded""
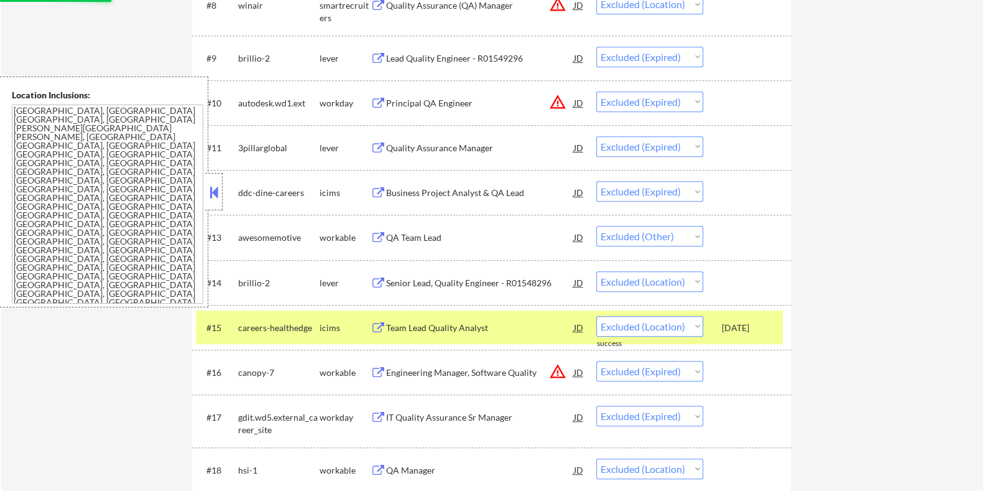
select select ""excluded__expired_""
select select ""excluded__bad_match_""
select select ""excluded__expired_""
select select ""excluded__bad_match_""
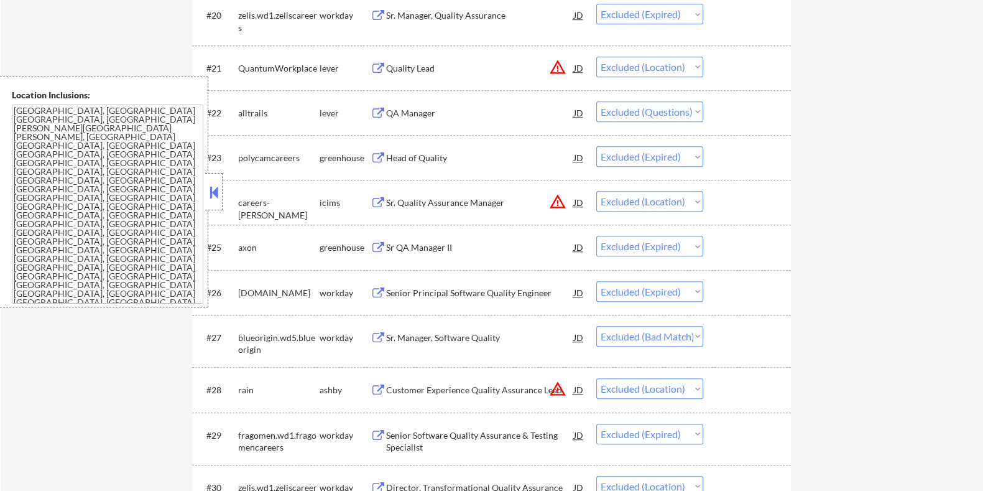
scroll to position [1451, 0]
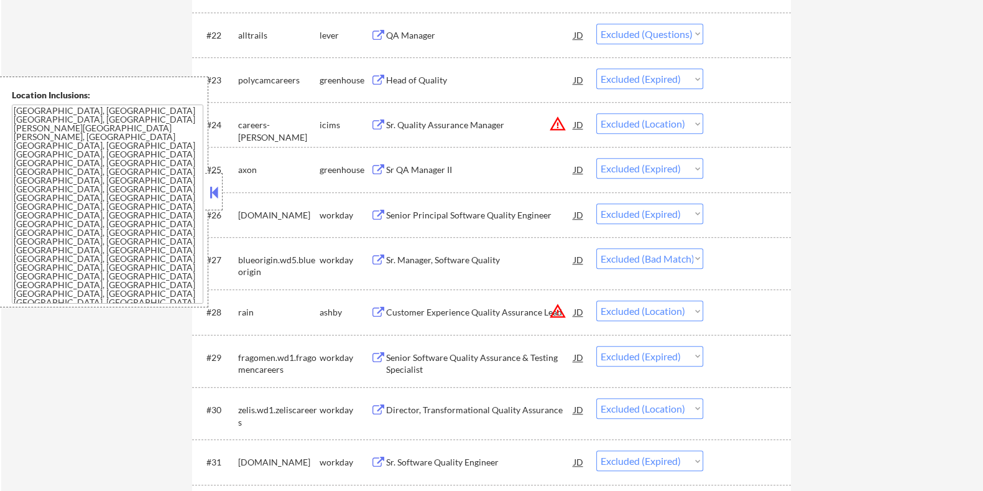
click at [443, 260] on div "Sr. Manager, Software Quality" at bounding box center [479, 260] width 188 height 12
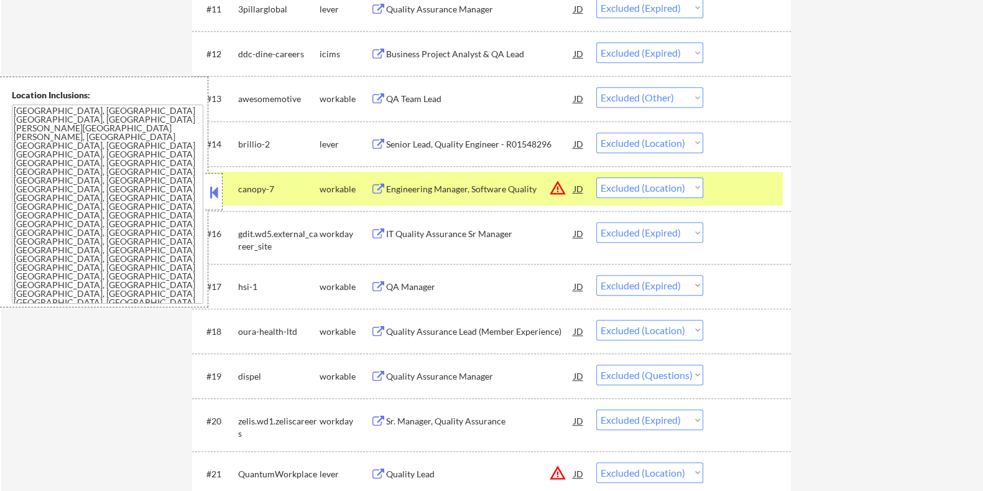
scroll to position [907, 0]
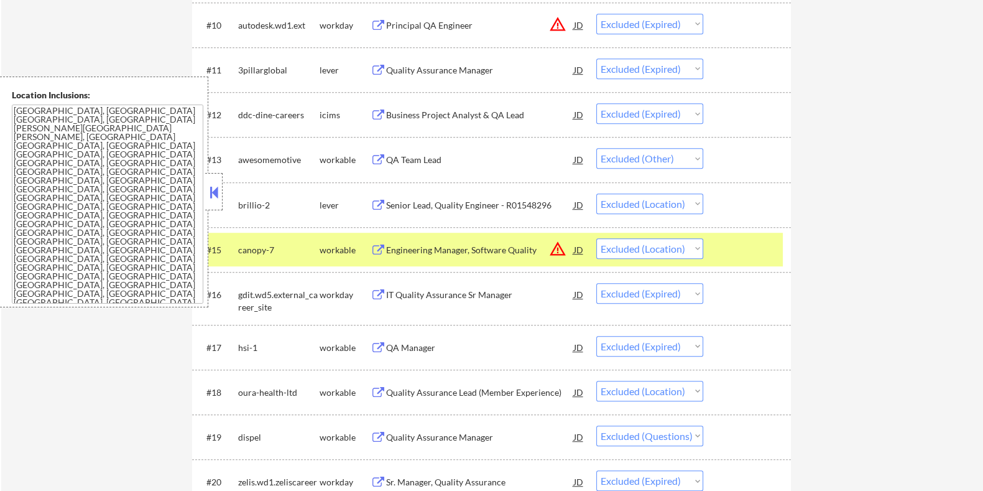
click at [757, 240] on div at bounding box center [748, 249] width 55 height 22
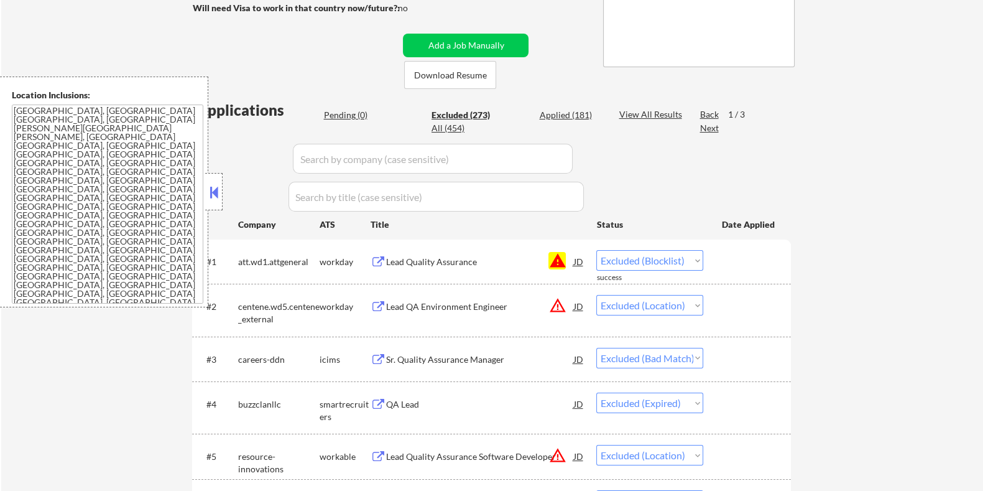
scroll to position [155, 0]
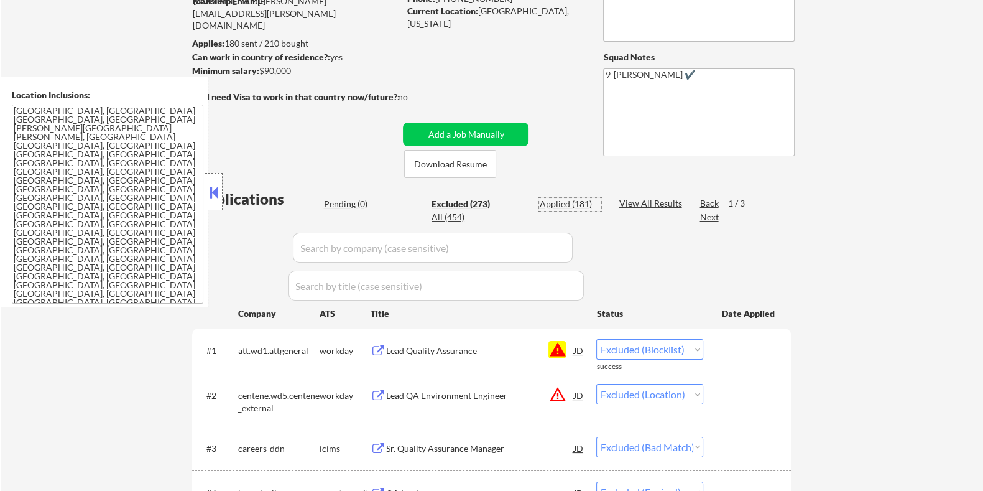
click at [549, 198] on div "Applied (181)" at bounding box center [570, 204] width 62 height 12
select select ""applied""
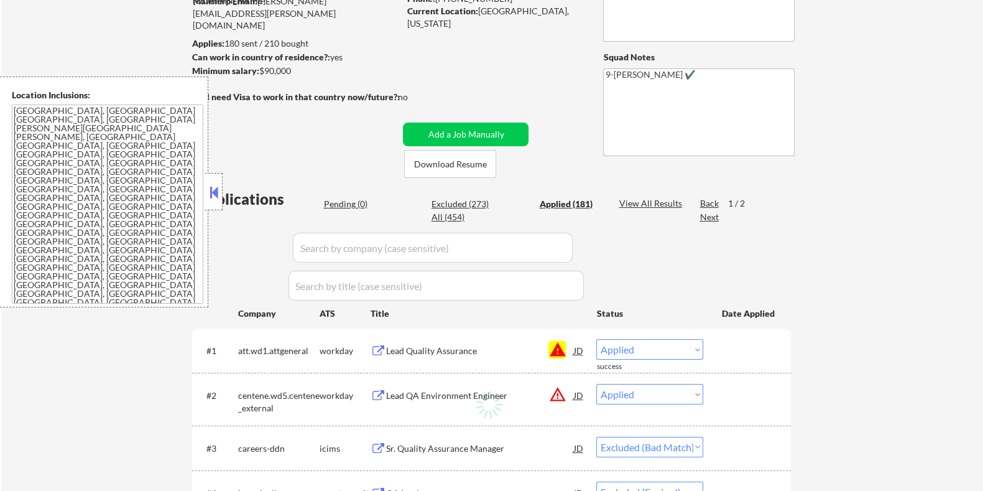
select select ""applied""
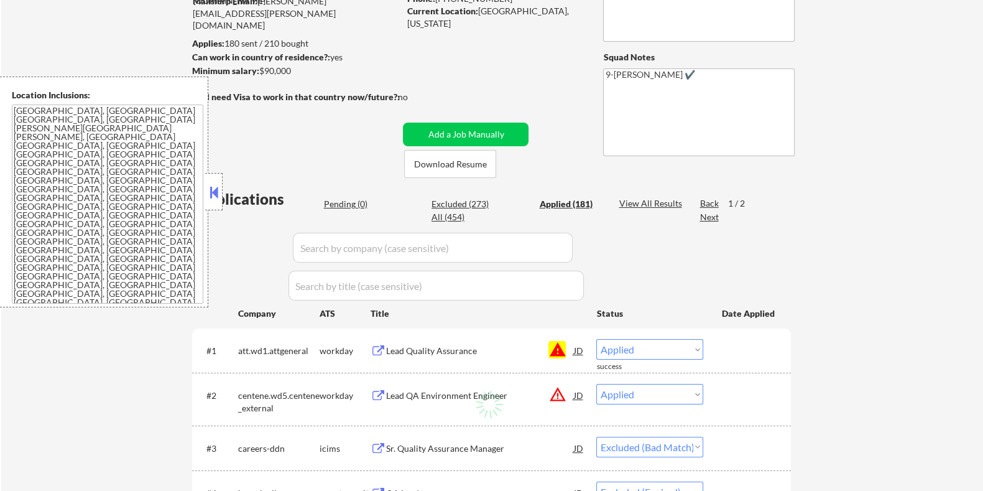
select select ""applied""
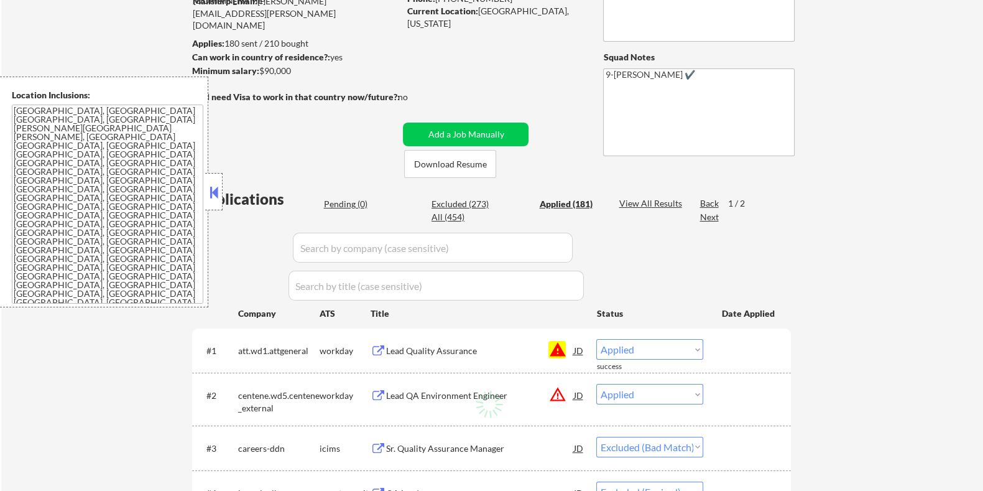
select select ""applied""
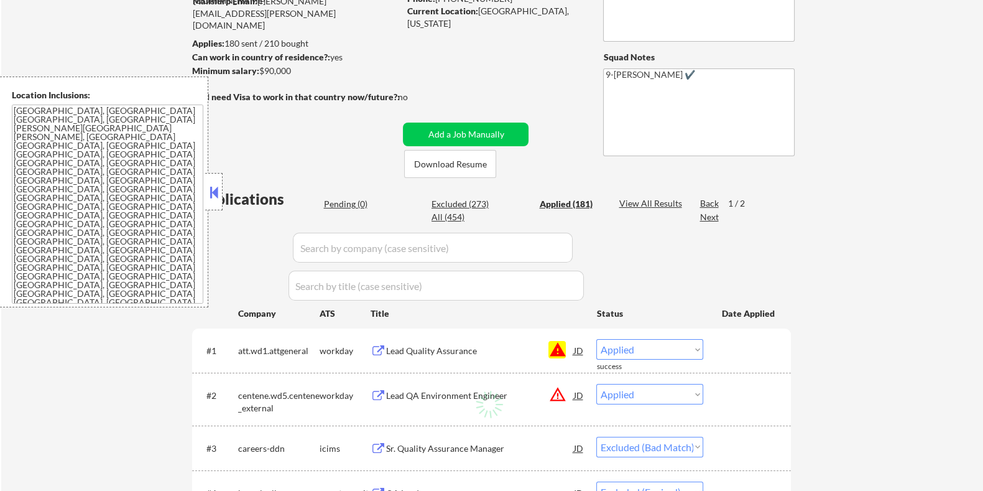
select select ""applied""
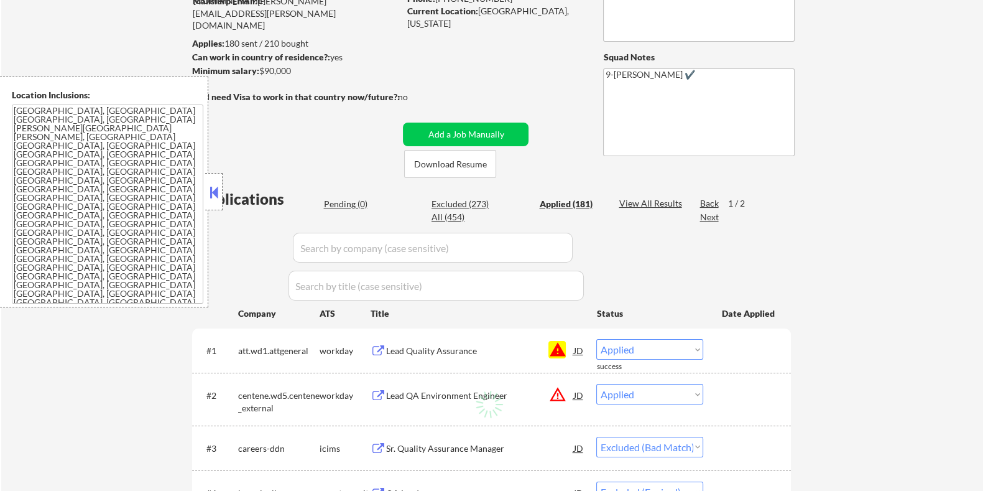
select select ""applied""
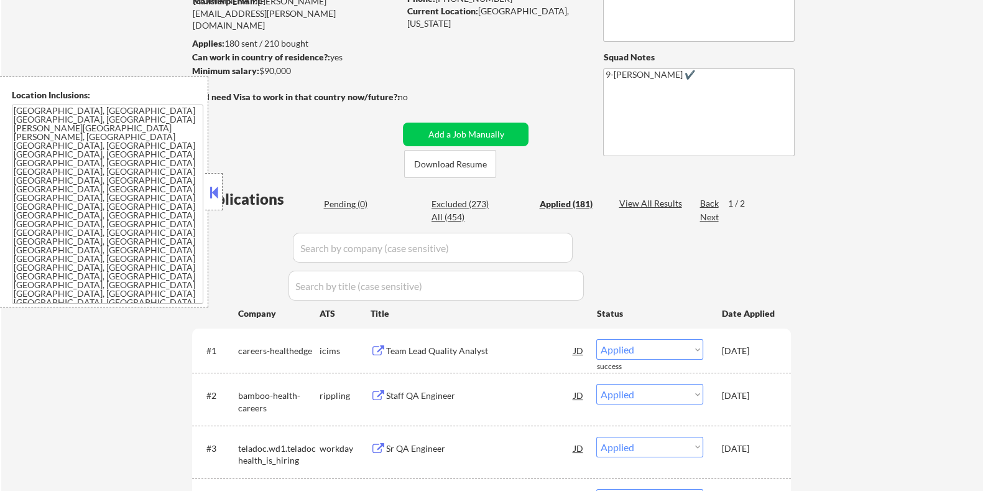
click at [462, 198] on div "Excluded (273)" at bounding box center [462, 204] width 62 height 12
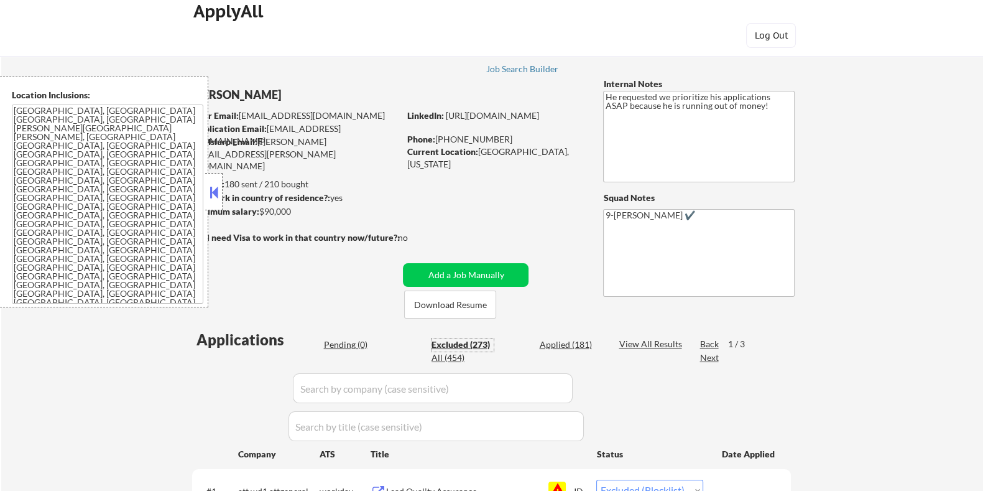
scroll to position [0, 0]
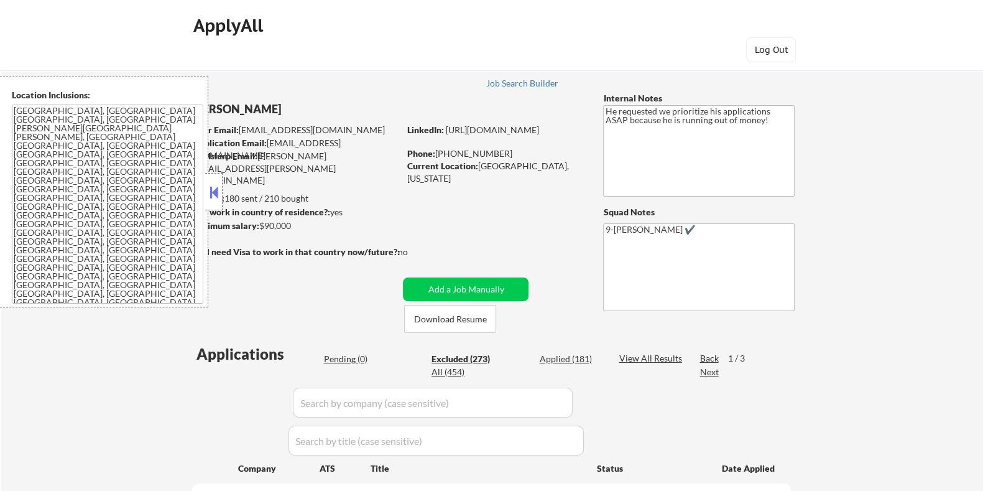
drag, startPoint x: 302, startPoint y: 226, endPoint x: 261, endPoint y: 228, distance: 41.1
click at [261, 228] on div "Minimum salary: $90,000" at bounding box center [294, 225] width 207 height 12
copy div "$90,000"
